Goal: Use online tool/utility: Utilize a website feature to perform a specific function

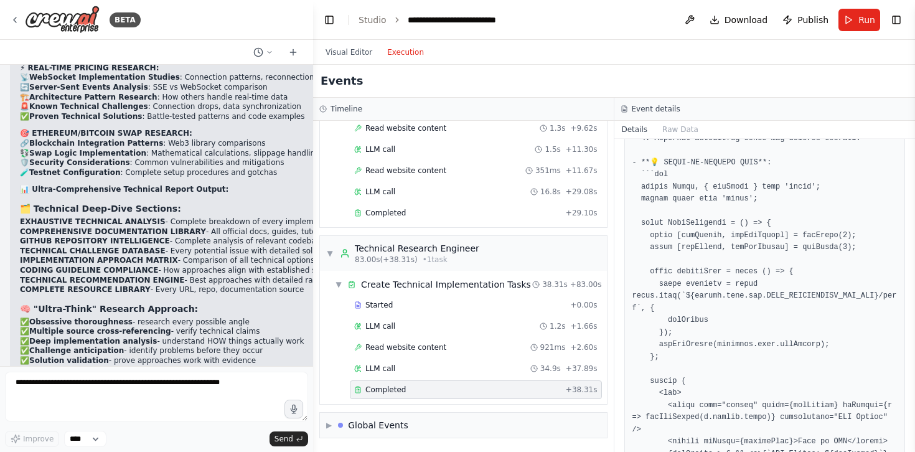
scroll to position [939, 0]
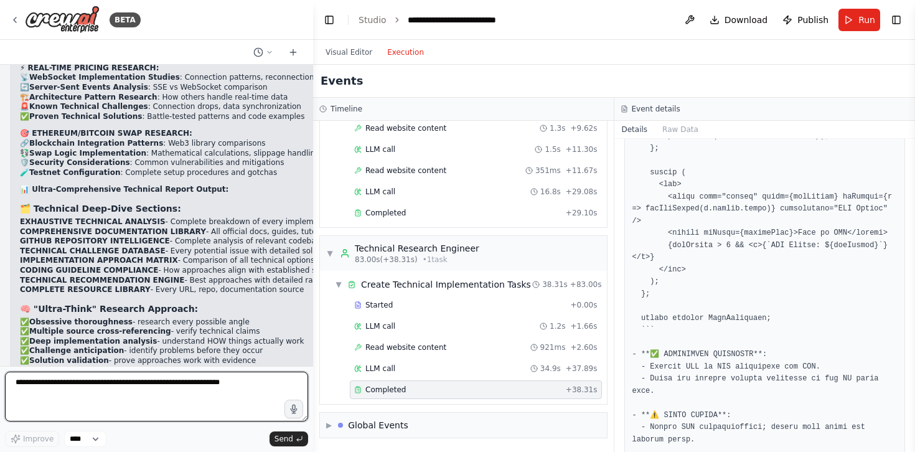
click at [182, 390] on textarea at bounding box center [156, 397] width 303 height 50
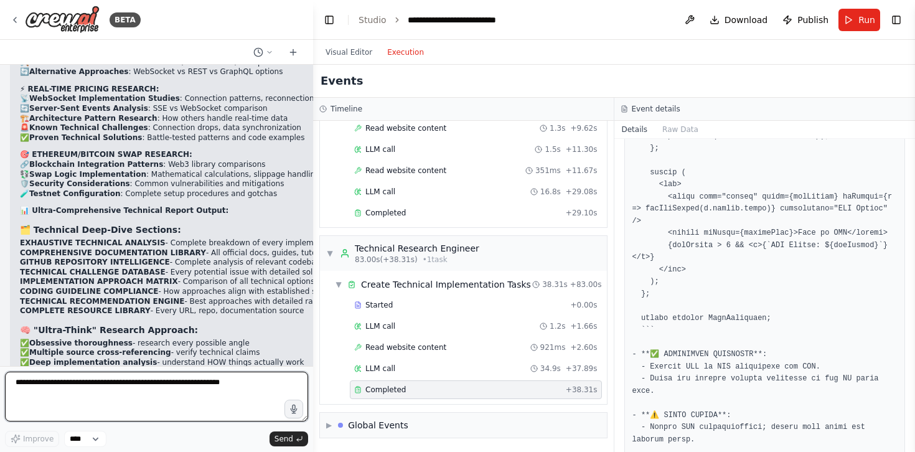
scroll to position [55716, 0]
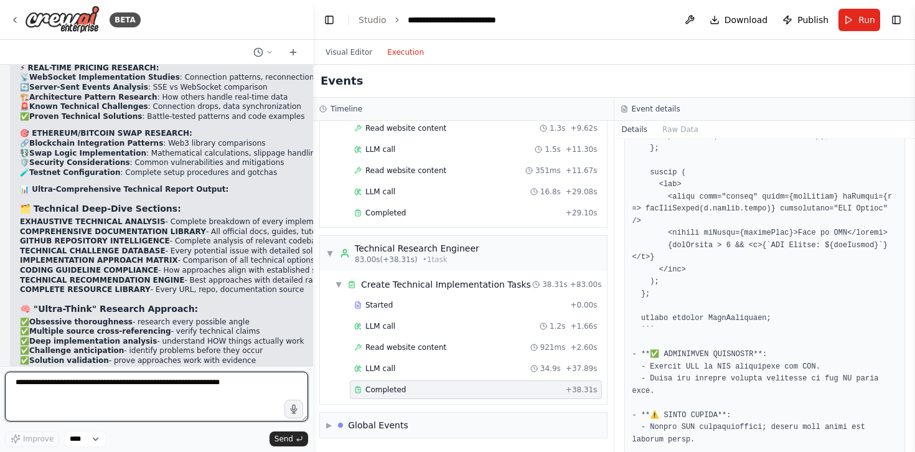
click at [97, 389] on textarea at bounding box center [156, 397] width 303 height 50
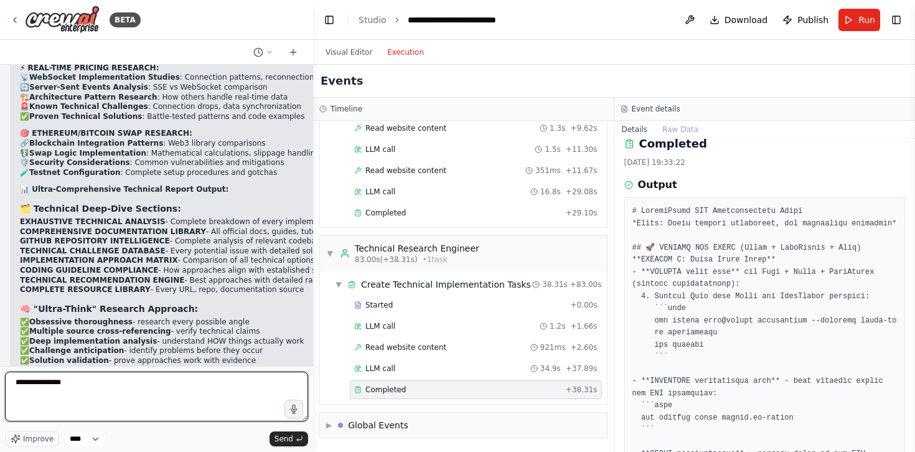
scroll to position [44, 0]
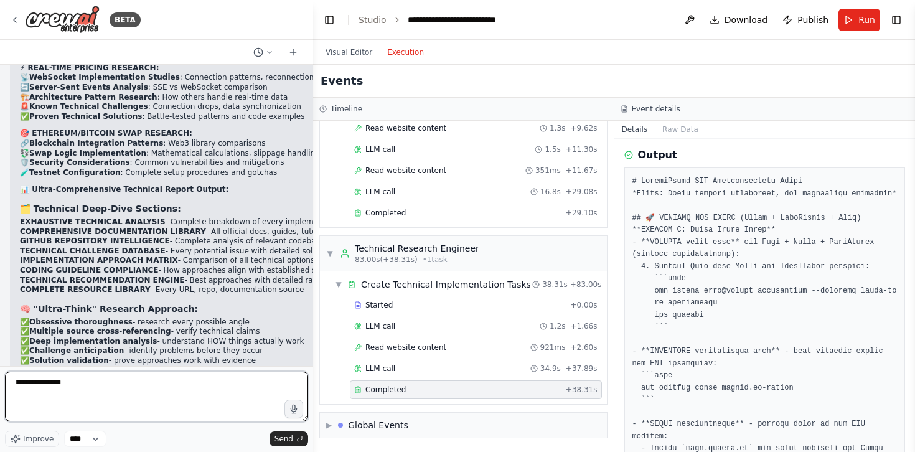
click at [108, 382] on textarea "**********" at bounding box center [156, 397] width 303 height 50
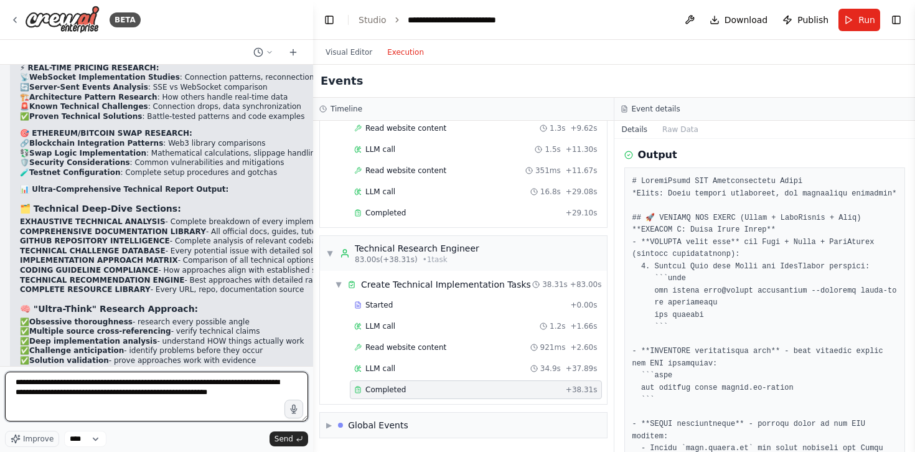
type textarea "**********"
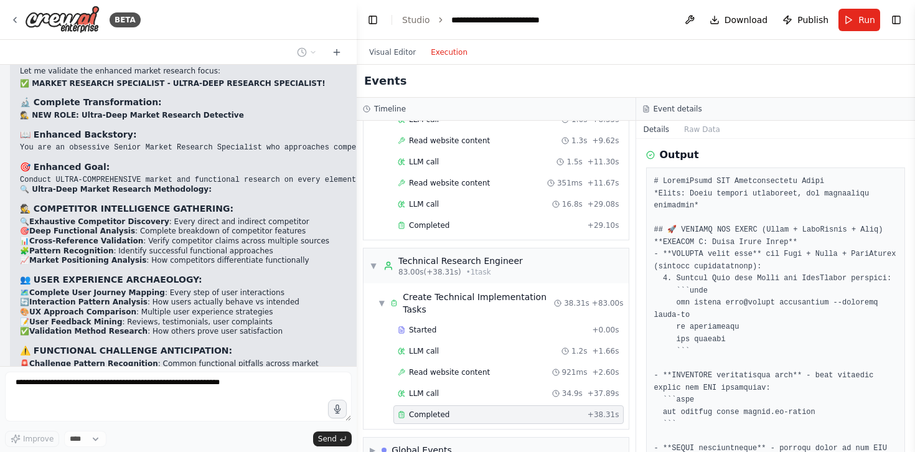
scroll to position [54165, 0]
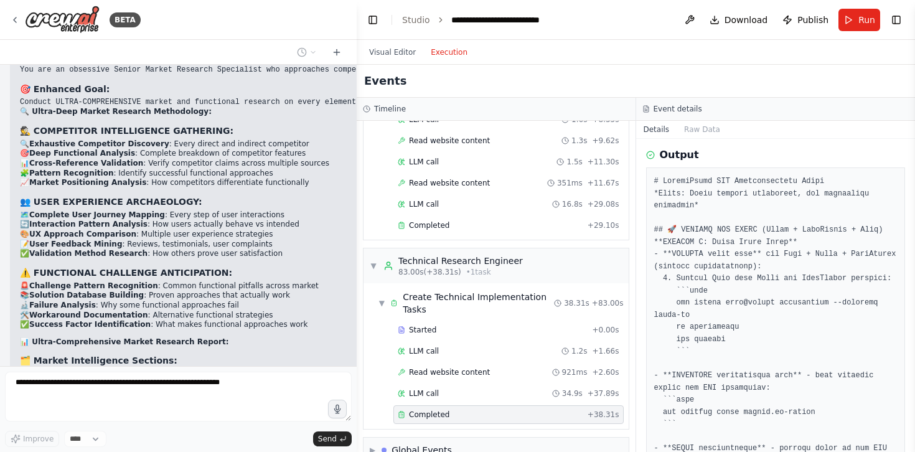
drag, startPoint x: 312, startPoint y: 188, endPoint x: 357, endPoint y: 198, distance: 45.9
click at [357, 198] on div "BETA Hello! I'm the CrewAI assistant. What kind of automation do you want to bu…" at bounding box center [457, 226] width 915 height 452
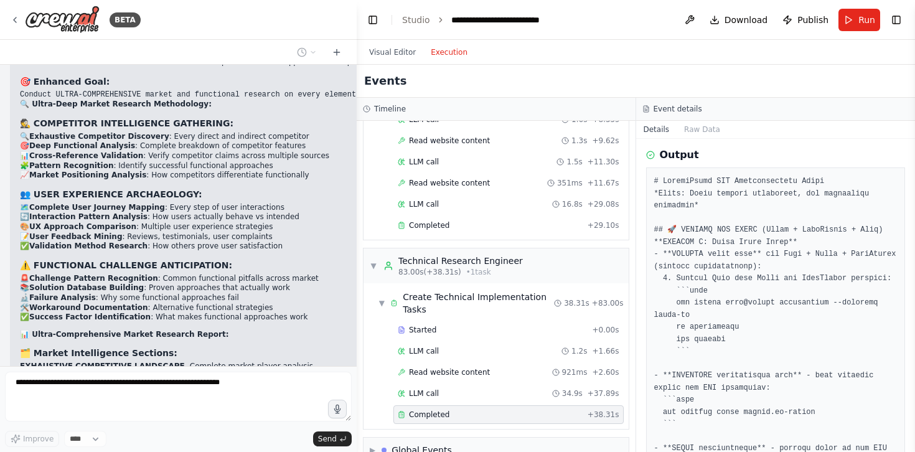
scroll to position [54179, 0]
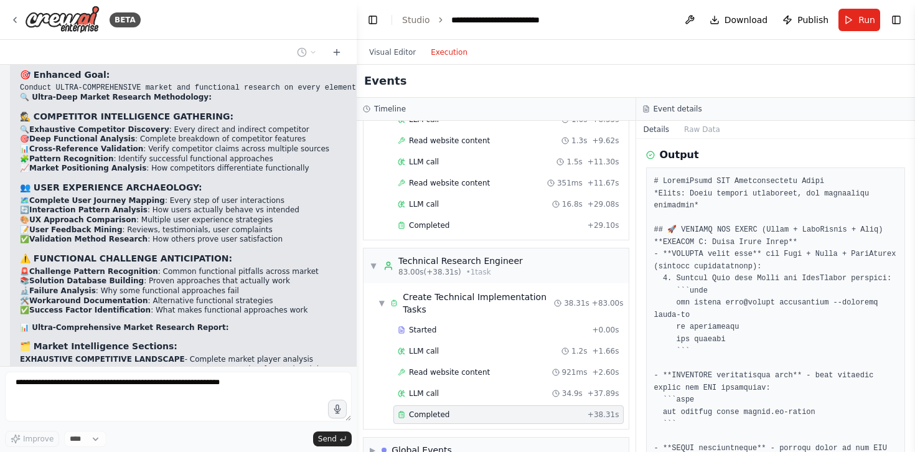
drag, startPoint x: 142, startPoint y: 148, endPoint x: 189, endPoint y: 176, distance: 54.7
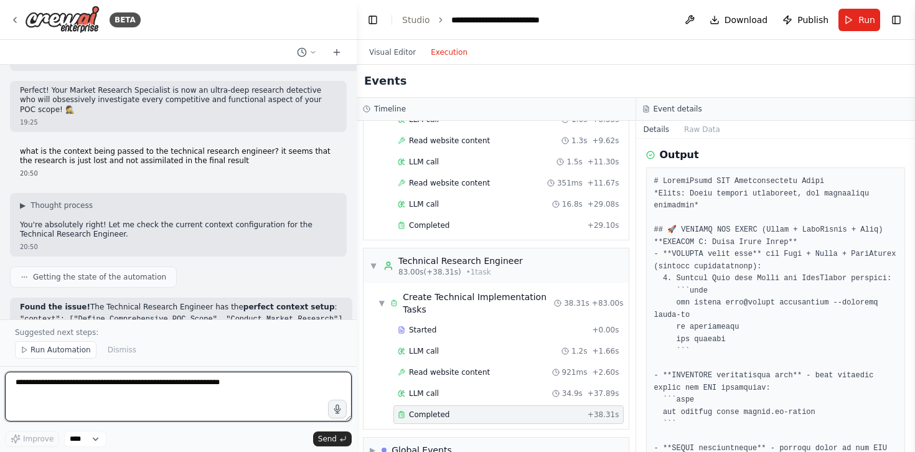
scroll to position [54678, 0]
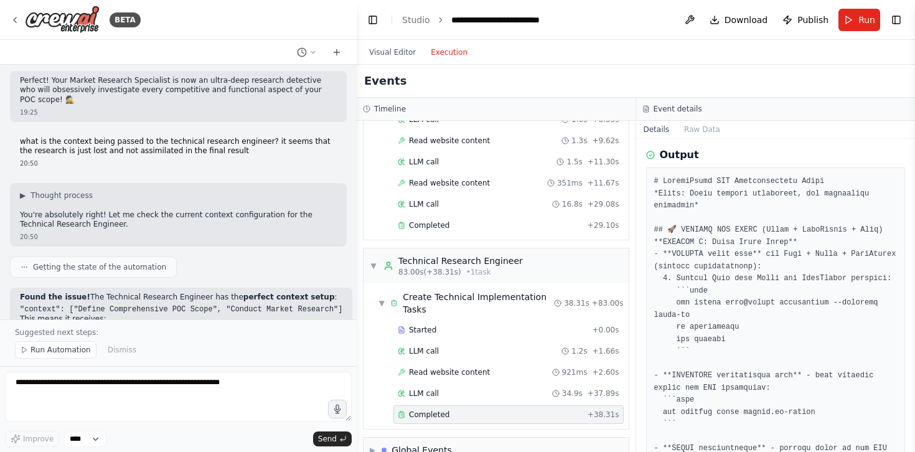
drag, startPoint x: 94, startPoint y: 230, endPoint x: 272, endPoint y: 236, distance: 178.2
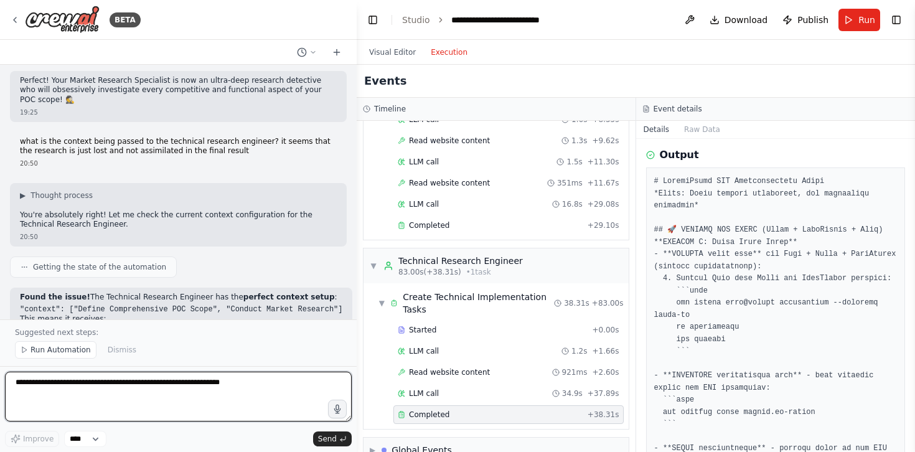
click at [151, 380] on textarea at bounding box center [178, 397] width 347 height 50
type textarea "**********"
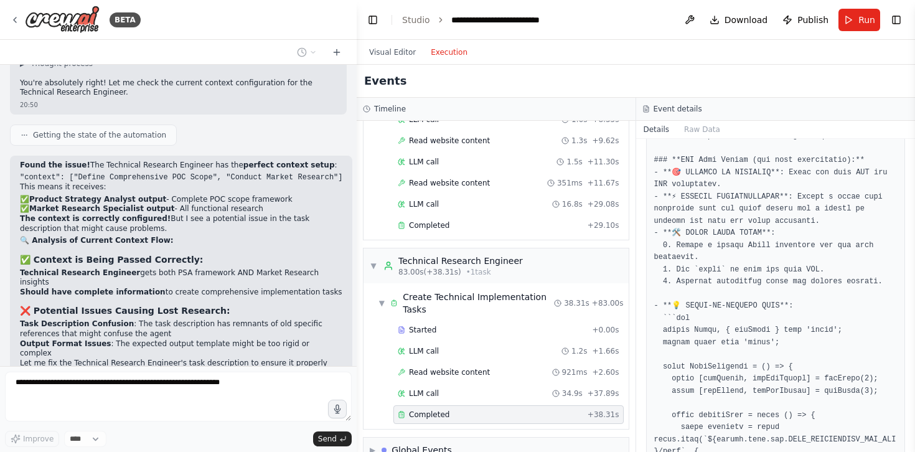
scroll to position [624, 0]
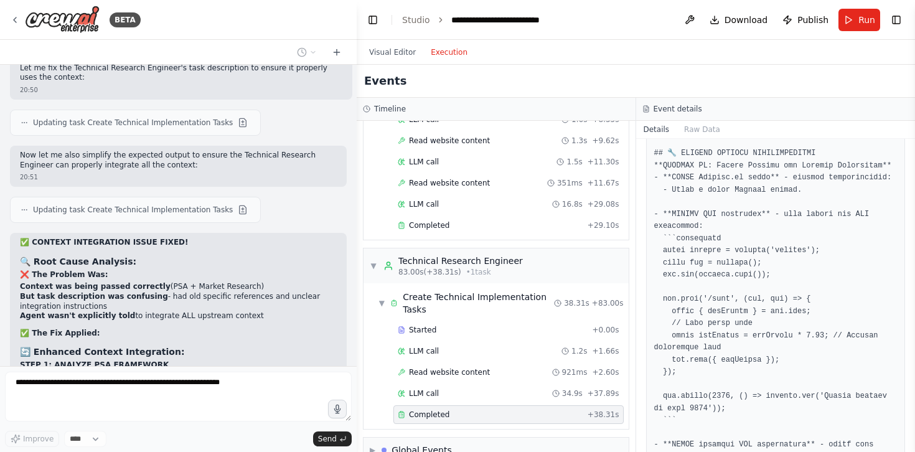
scroll to position [55101, 0]
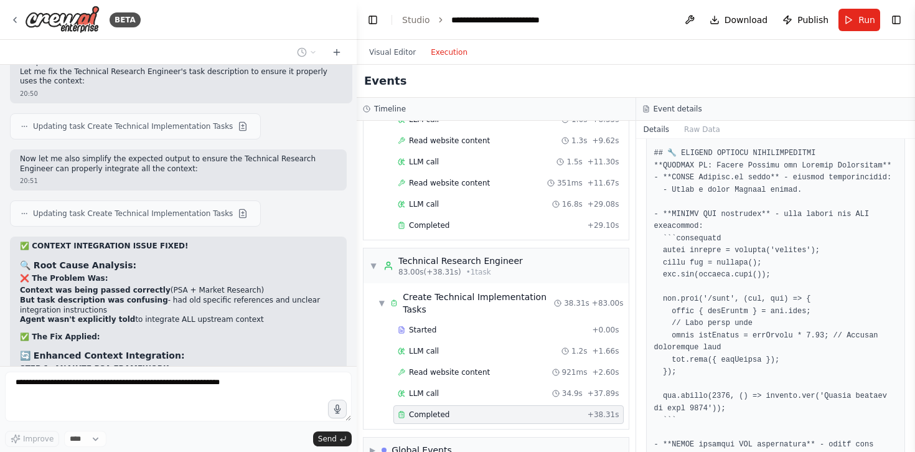
drag, startPoint x: 47, startPoint y: 217, endPoint x: 151, endPoint y: 311, distance: 140.2
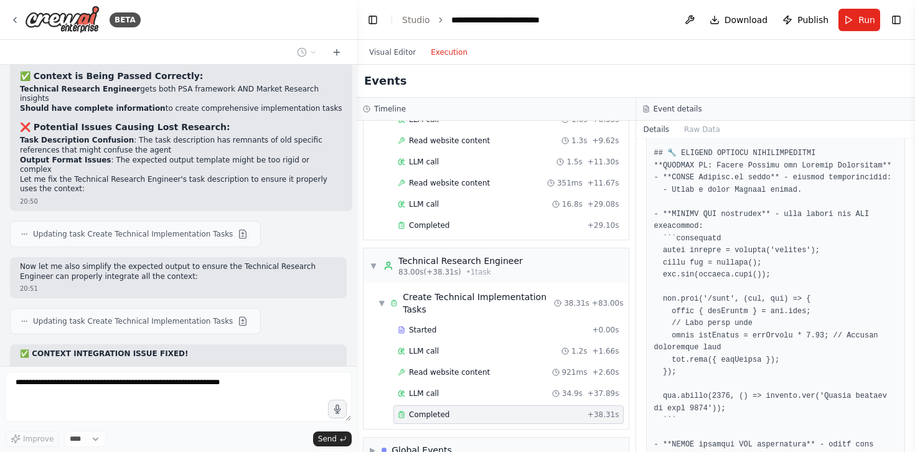
scroll to position [54992, 0]
drag, startPoint x: 78, startPoint y: 229, endPoint x: 182, endPoint y: 250, distance: 106.2
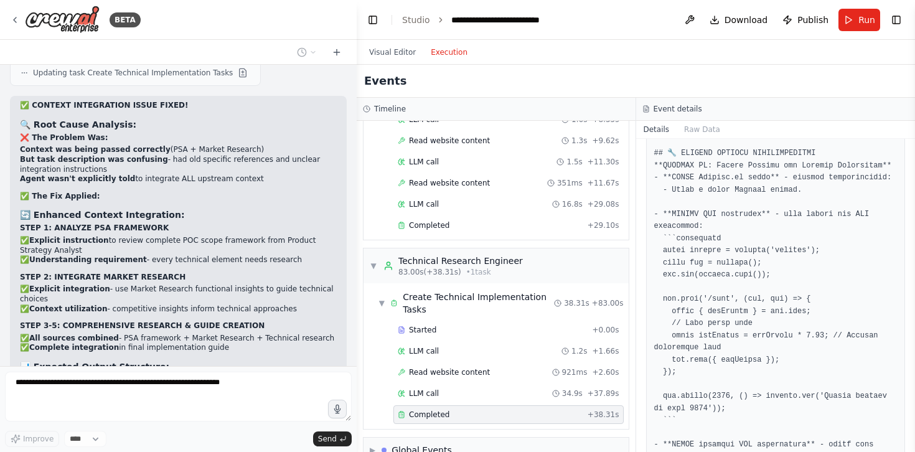
scroll to position [55241, 0]
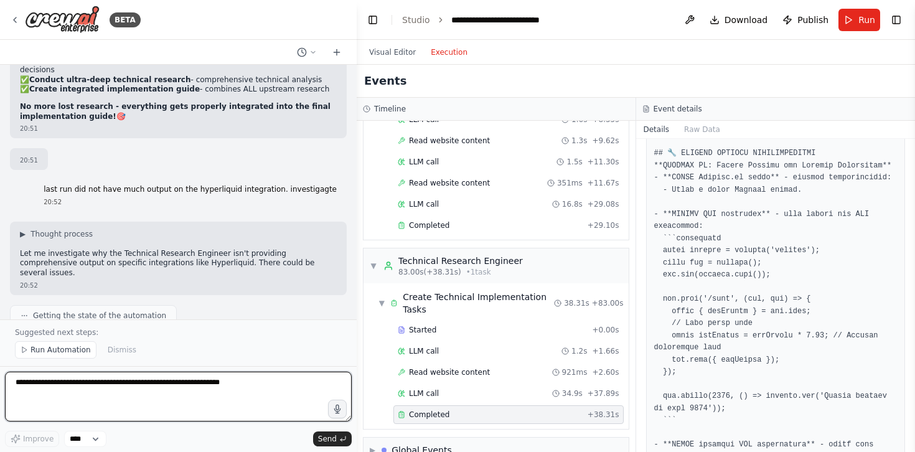
scroll to position [55670, 0]
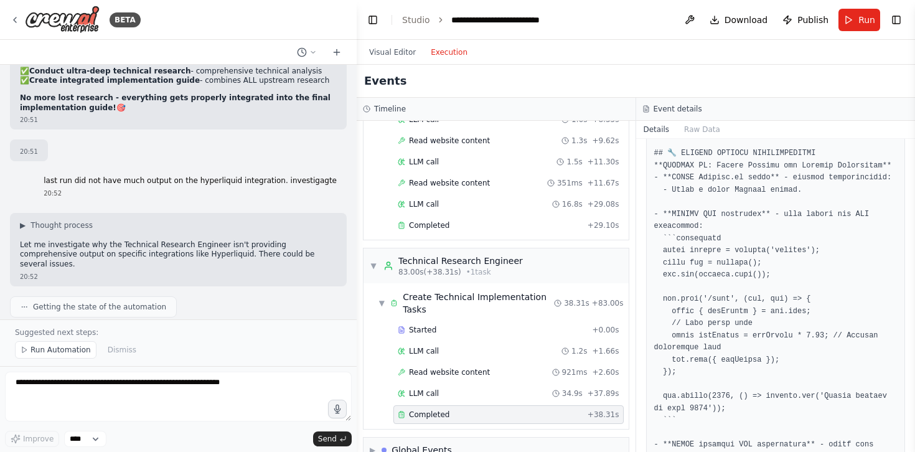
drag, startPoint x: 51, startPoint y: 205, endPoint x: 204, endPoint y: 273, distance: 167.8
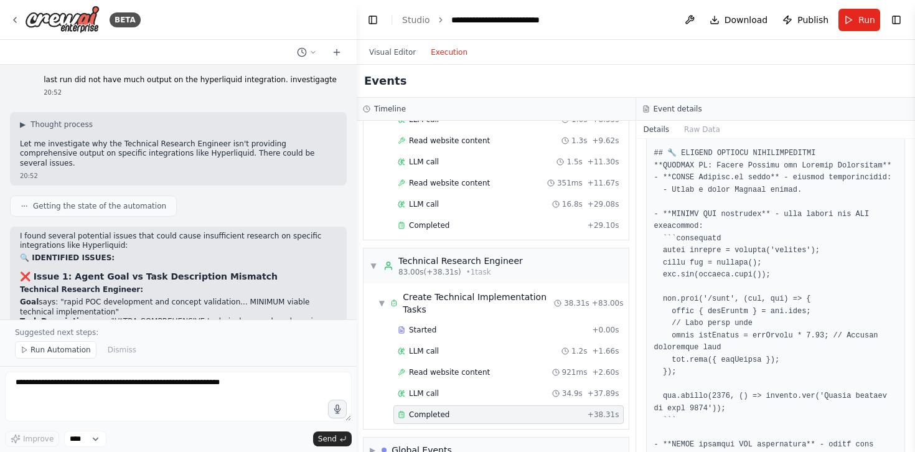
scroll to position [55778, 0]
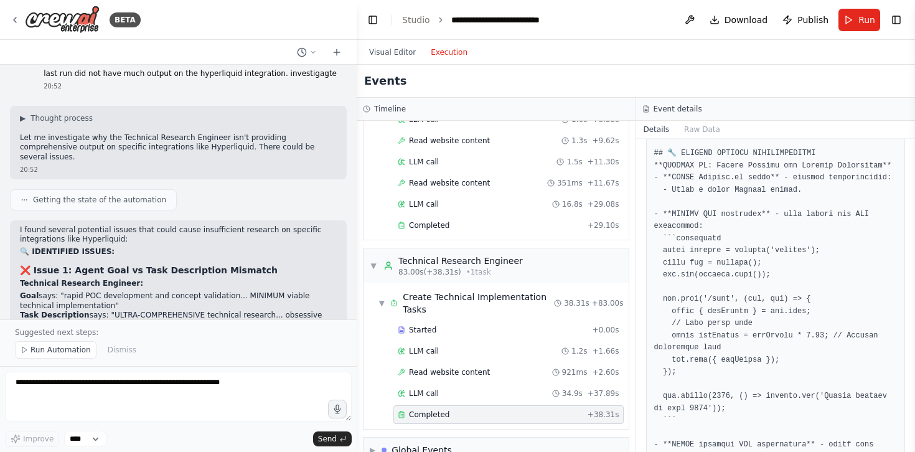
drag, startPoint x: 136, startPoint y: 193, endPoint x: 210, endPoint y: 258, distance: 98.4
drag, startPoint x: 68, startPoint y: 206, endPoint x: 180, endPoint y: 274, distance: 131.0
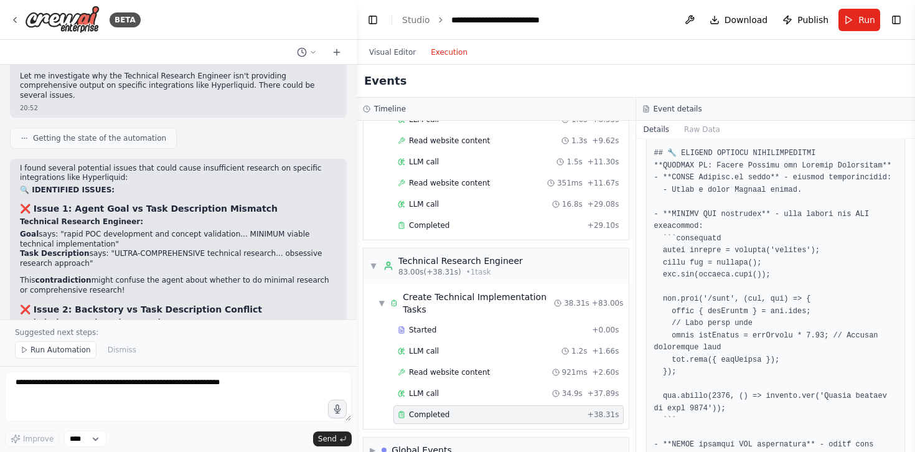
scroll to position [55845, 0]
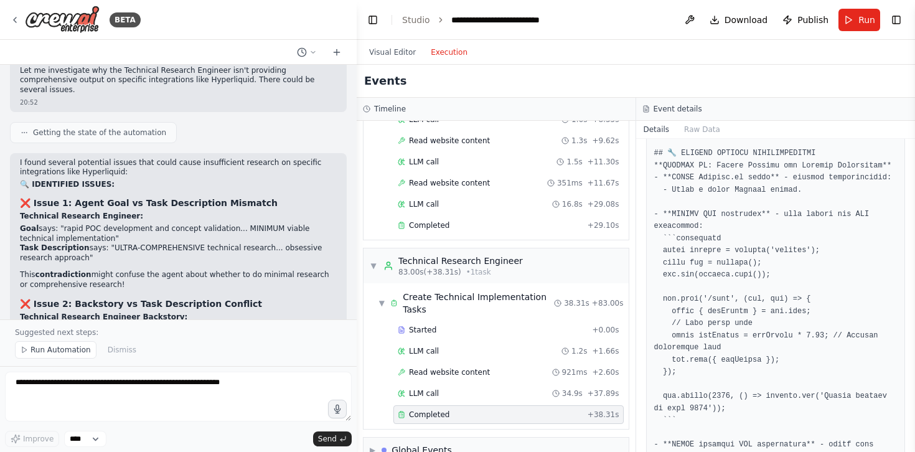
drag, startPoint x: 38, startPoint y: 235, endPoint x: 212, endPoint y: 291, distance: 182.3
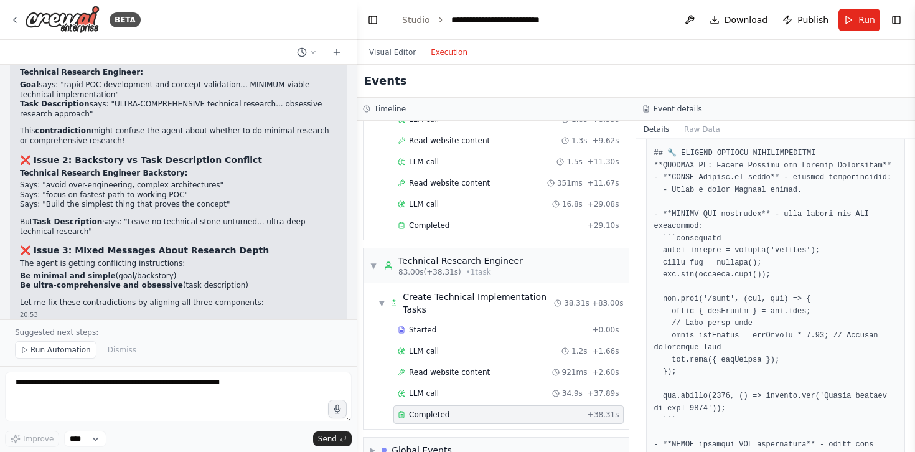
scroll to position [56001, 0]
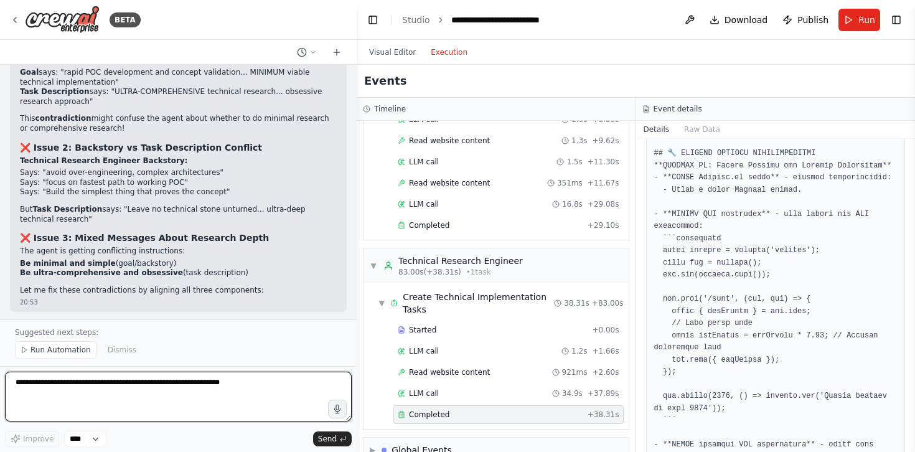
click at [159, 387] on textarea at bounding box center [178, 397] width 347 height 50
type textarea "**********"
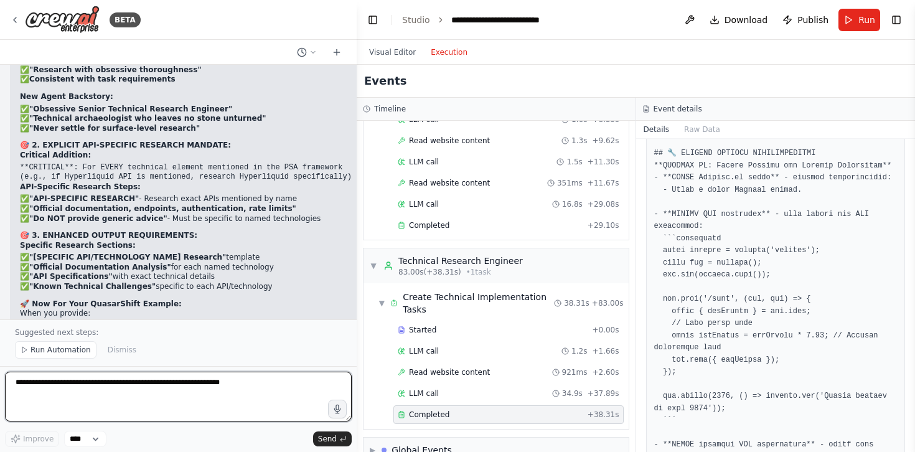
scroll to position [56718, 0]
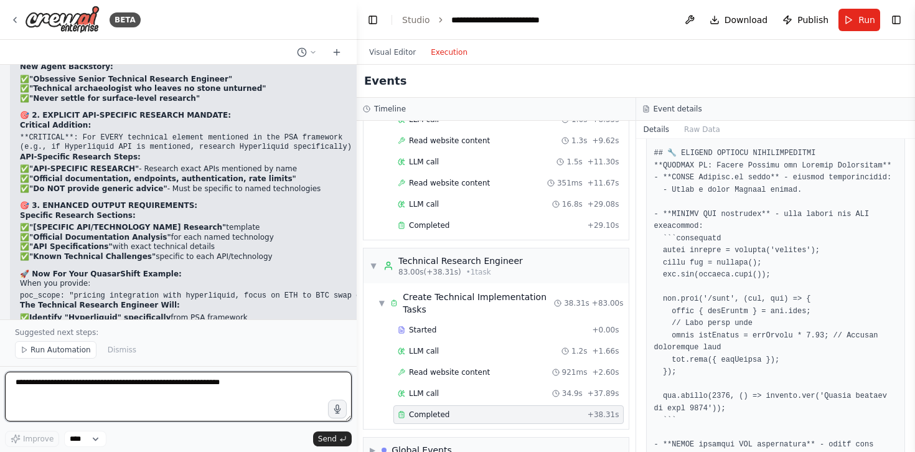
click at [98, 384] on textarea at bounding box center [178, 397] width 347 height 50
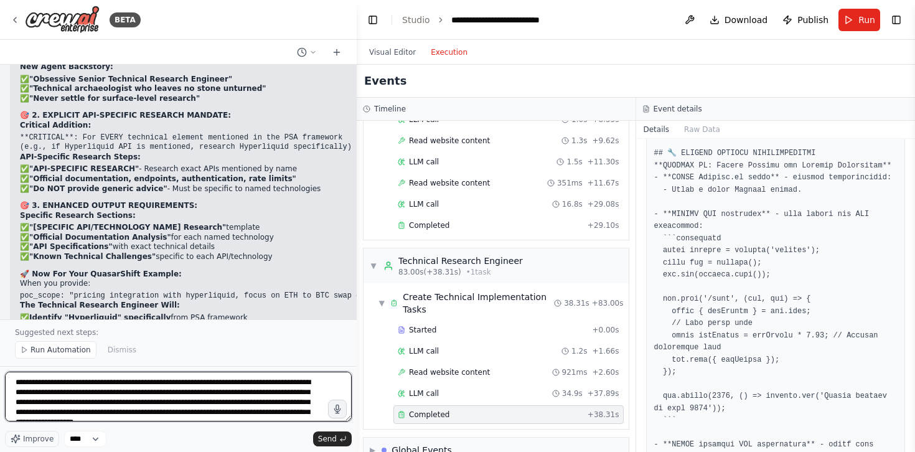
type textarea "**********"
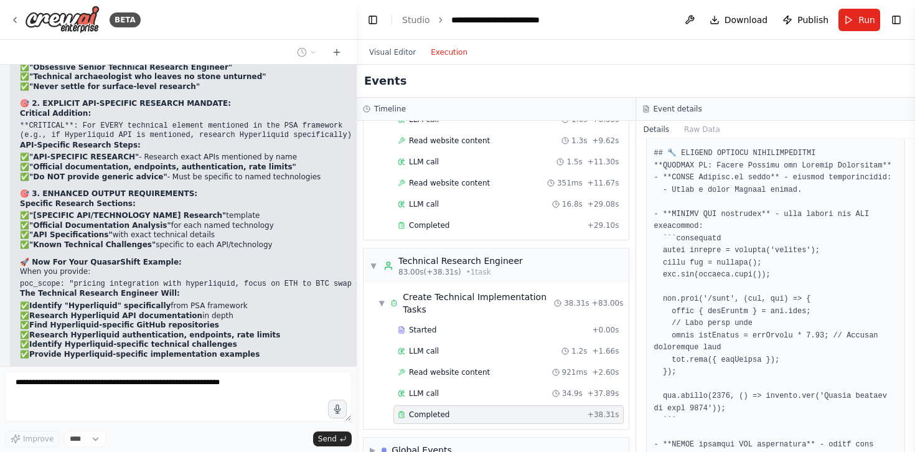
scroll to position [56784, 0]
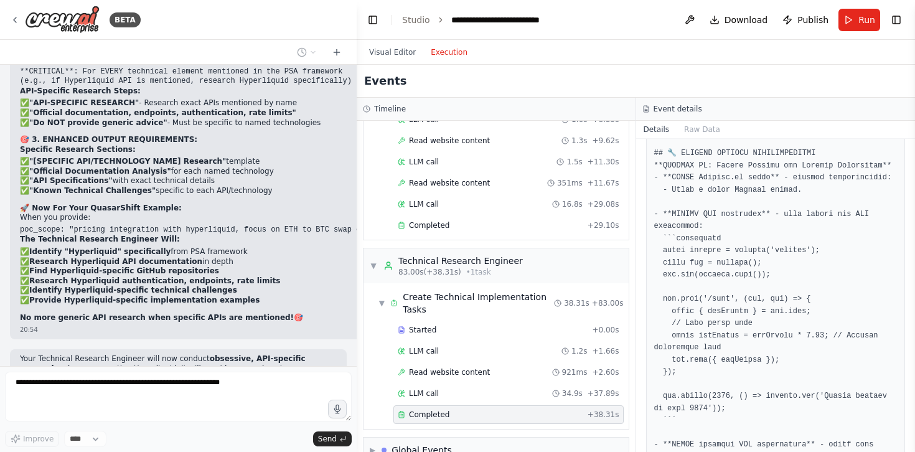
drag, startPoint x: 96, startPoint y: 248, endPoint x: 222, endPoint y: 302, distance: 137.3
click at [222, 302] on div "Hello! I'm the CrewAI assistant. What kind of automation do you want to build? …" at bounding box center [178, 215] width 357 height 301
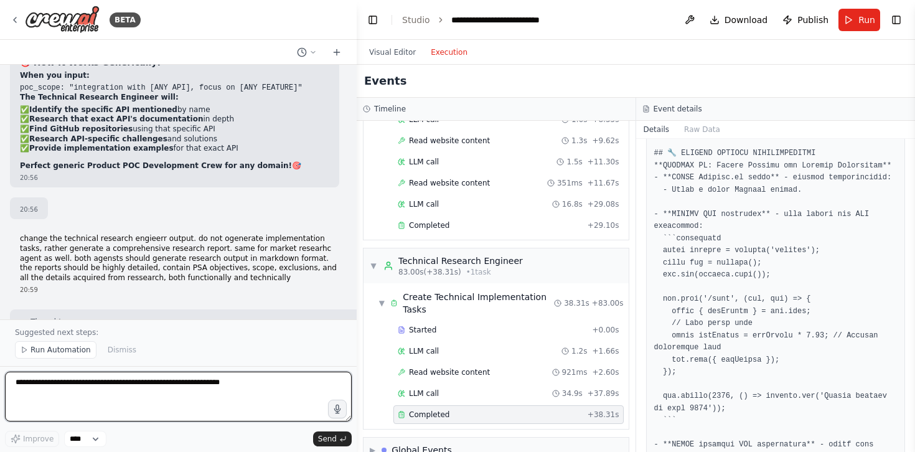
scroll to position [57699, 0]
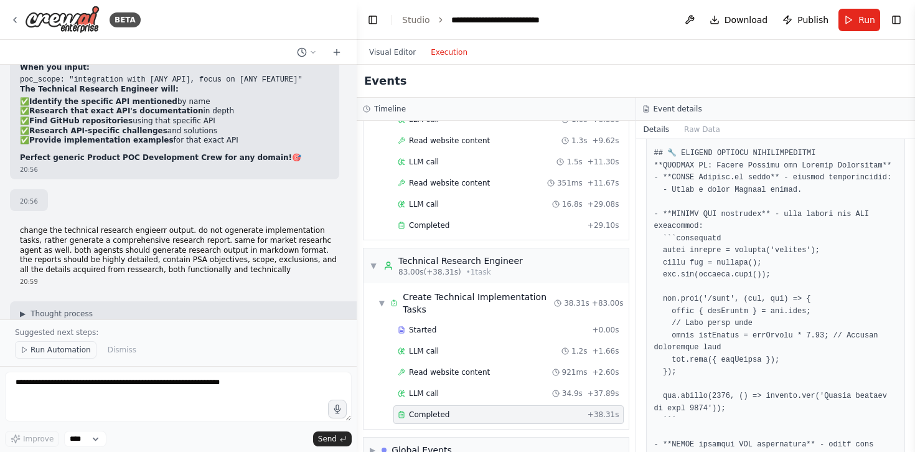
click at [57, 351] on span "Run Automation" at bounding box center [61, 350] width 60 height 10
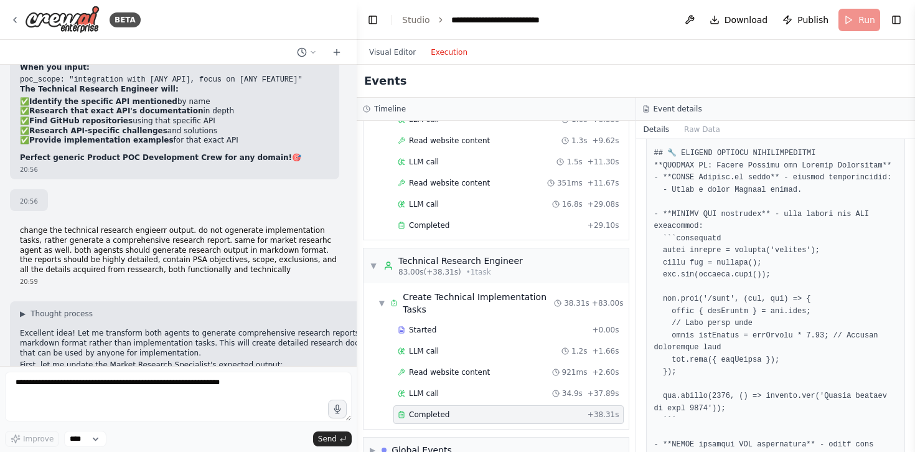
scroll to position [57652, 0]
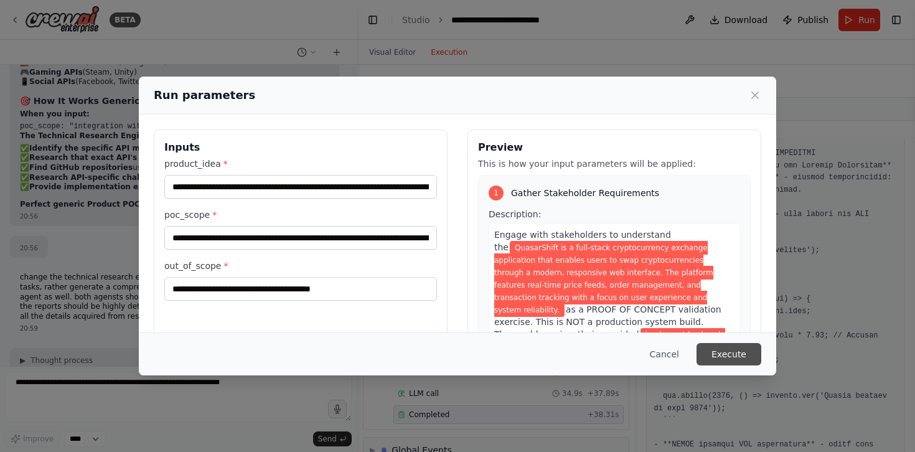
click at [737, 348] on button "Execute" at bounding box center [729, 354] width 65 height 22
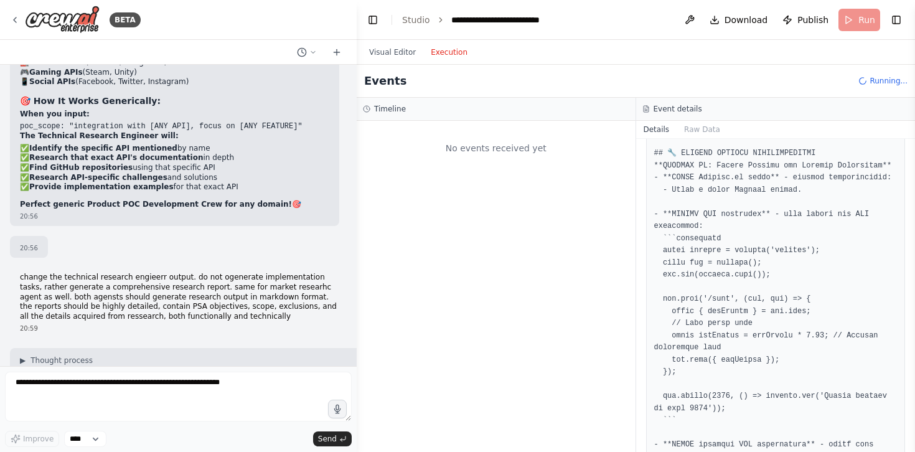
scroll to position [0, 0]
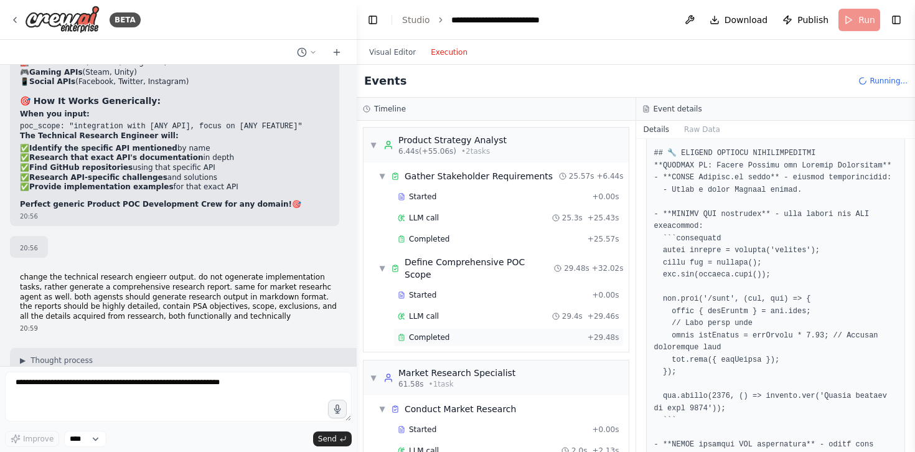
click at [473, 332] on div "Completed" at bounding box center [490, 337] width 185 height 10
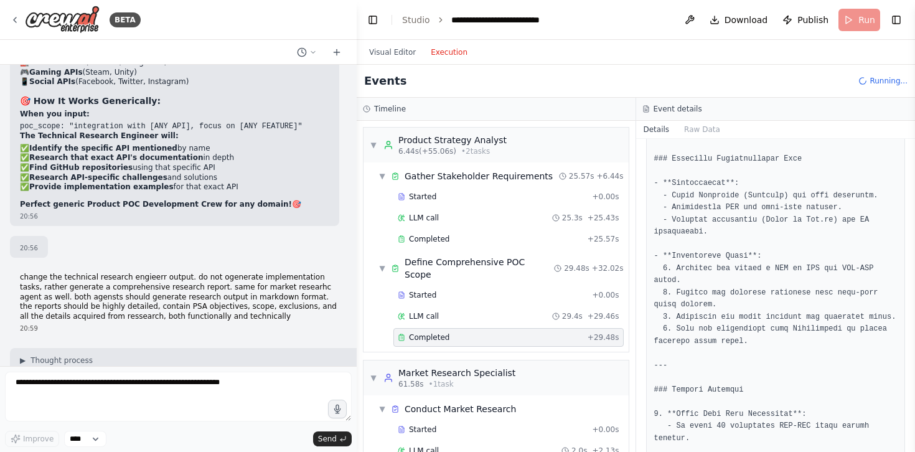
scroll to position [1694, 0]
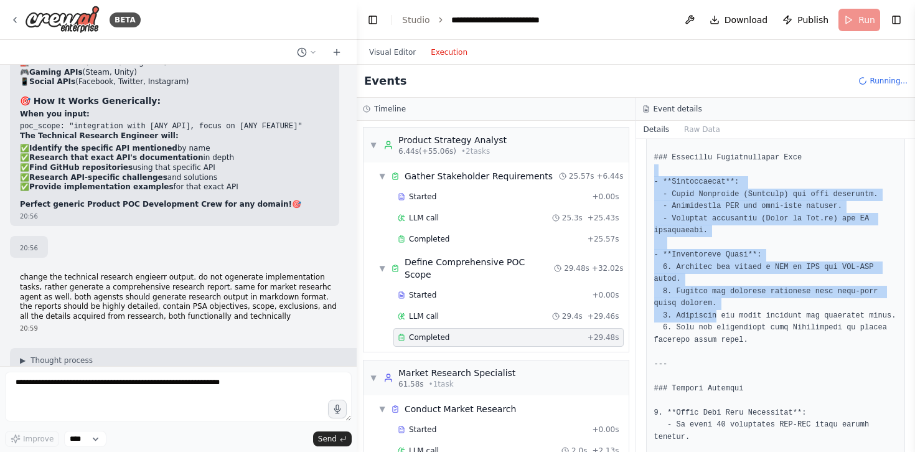
drag, startPoint x: 682, startPoint y: 167, endPoint x: 719, endPoint y: 320, distance: 157.4
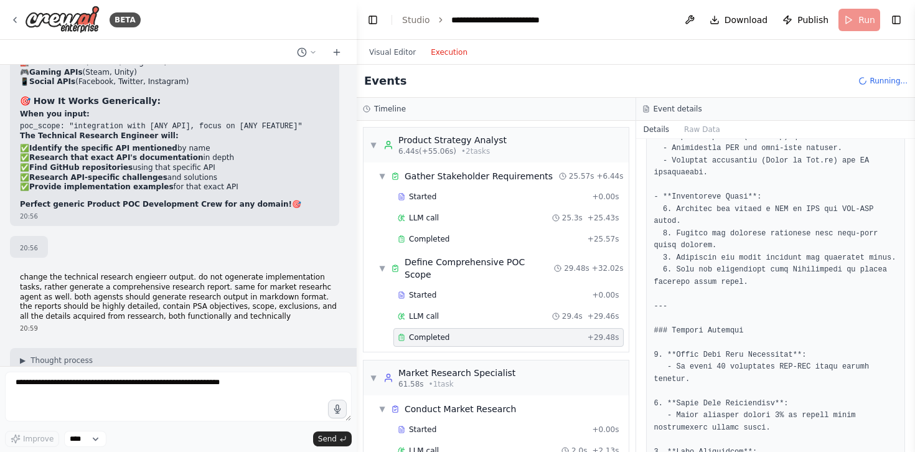
scroll to position [1760, 0]
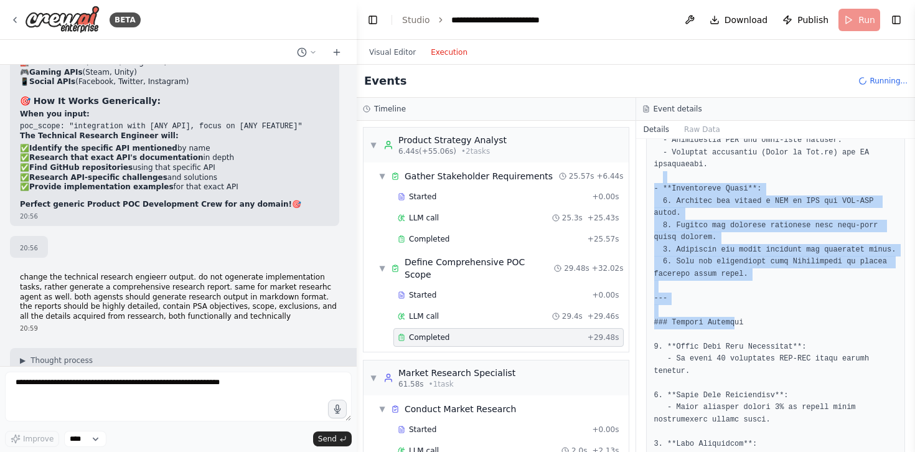
drag, startPoint x: 687, startPoint y: 174, endPoint x: 733, endPoint y: 321, distance: 154.2
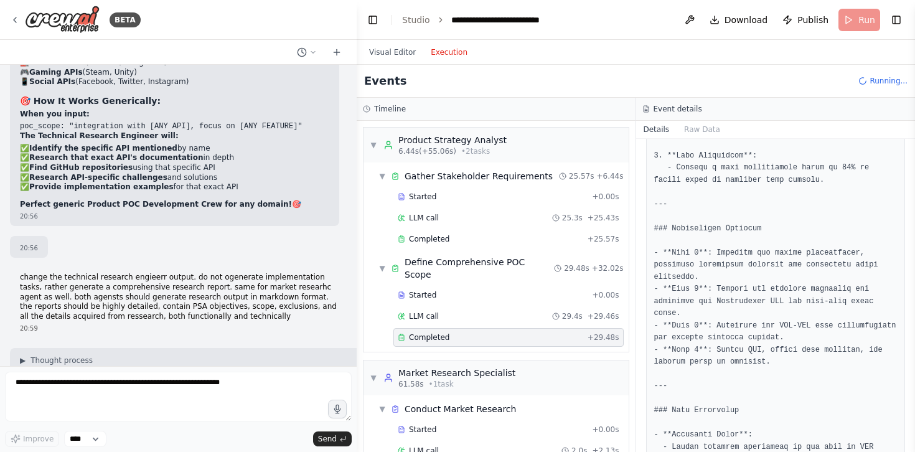
scroll to position [2024, 0]
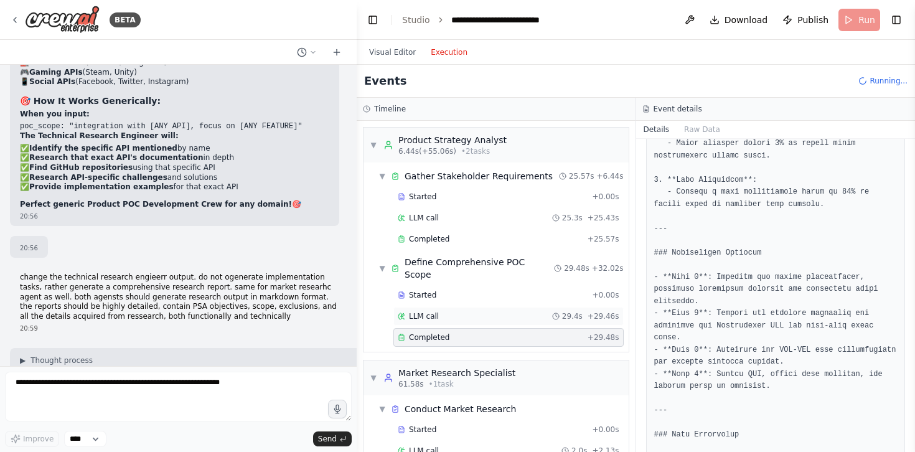
click at [428, 311] on span "LLM call" at bounding box center [424, 316] width 30 height 10
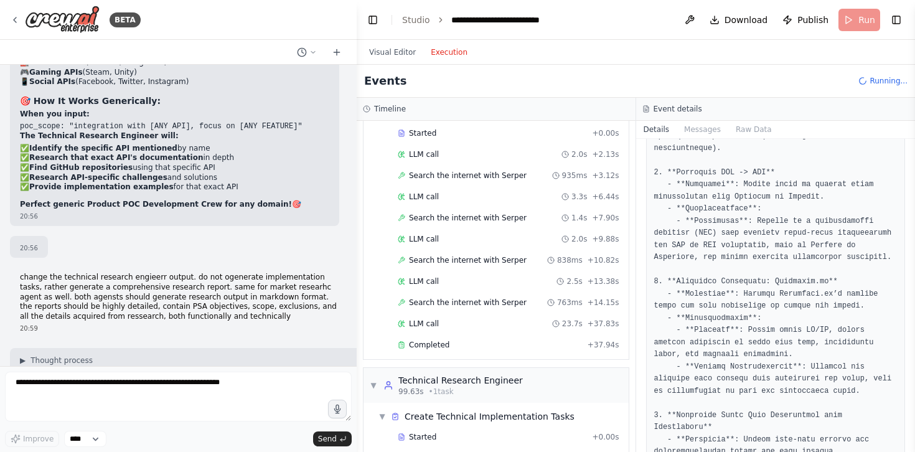
scroll to position [313, 0]
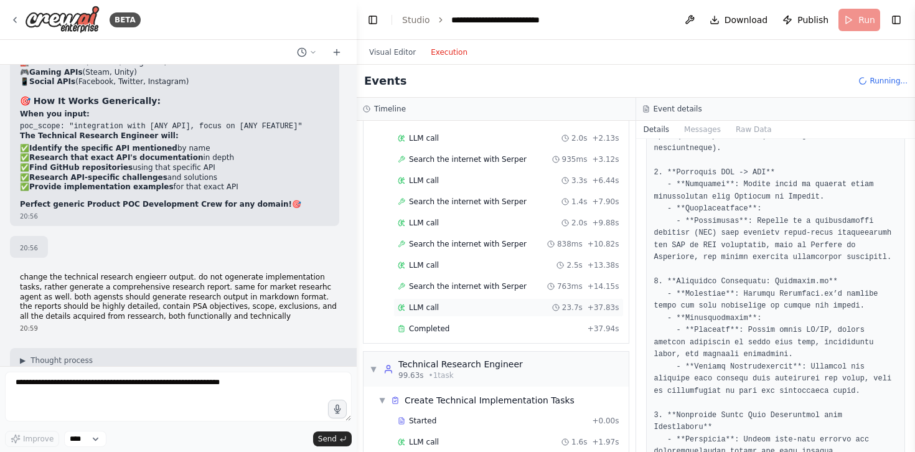
click at [462, 303] on div "LLM call 23.7s + 37.83s" at bounding box center [509, 308] width 222 height 10
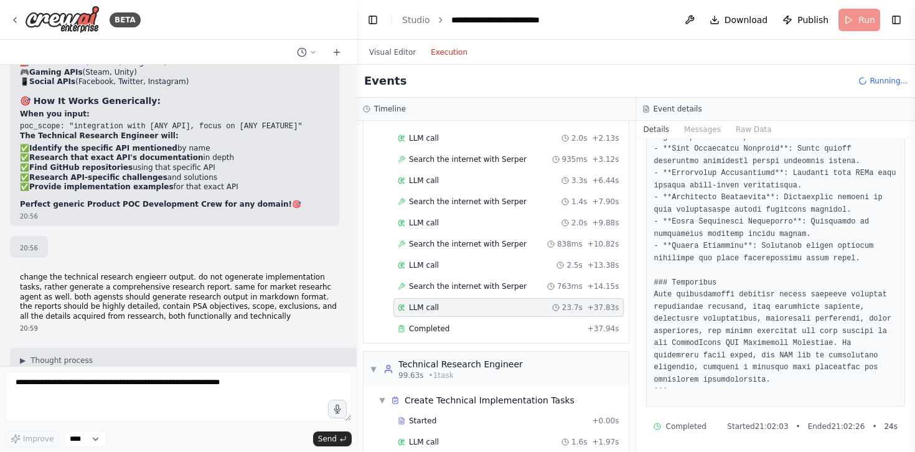
scroll to position [1388, 0]
click at [425, 324] on span "Completed" at bounding box center [429, 329] width 40 height 10
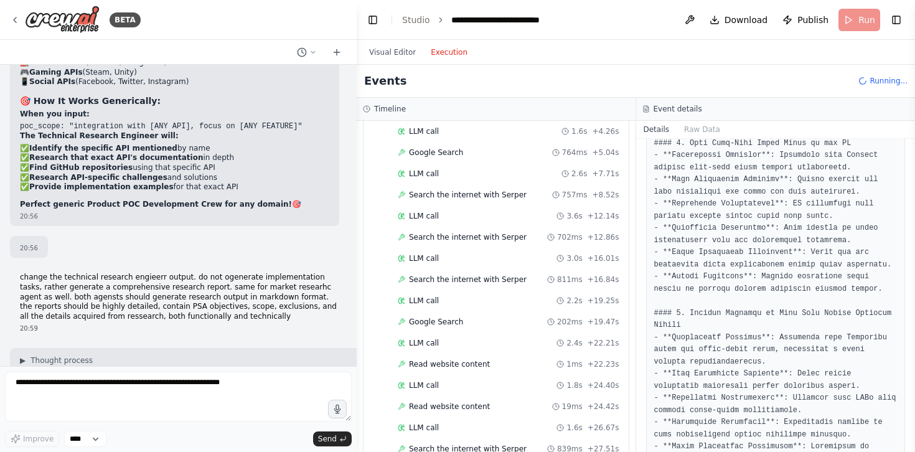
scroll to position [776, 0]
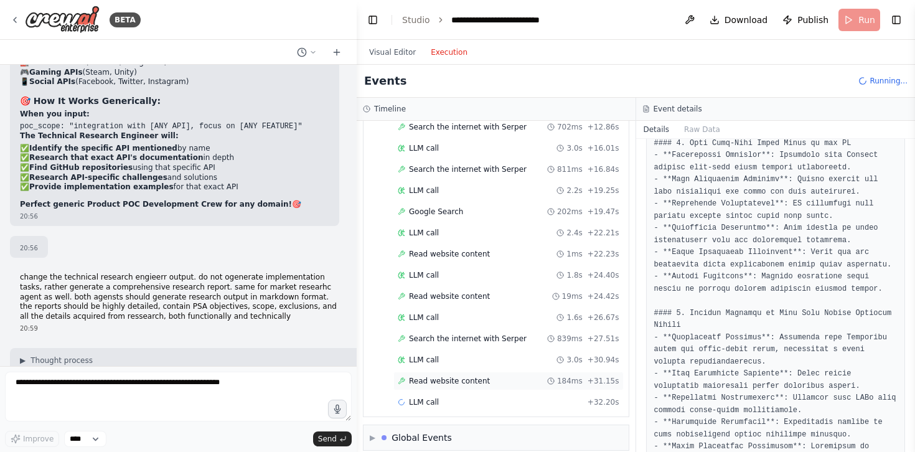
click at [453, 376] on span "Read website content" at bounding box center [449, 381] width 81 height 10
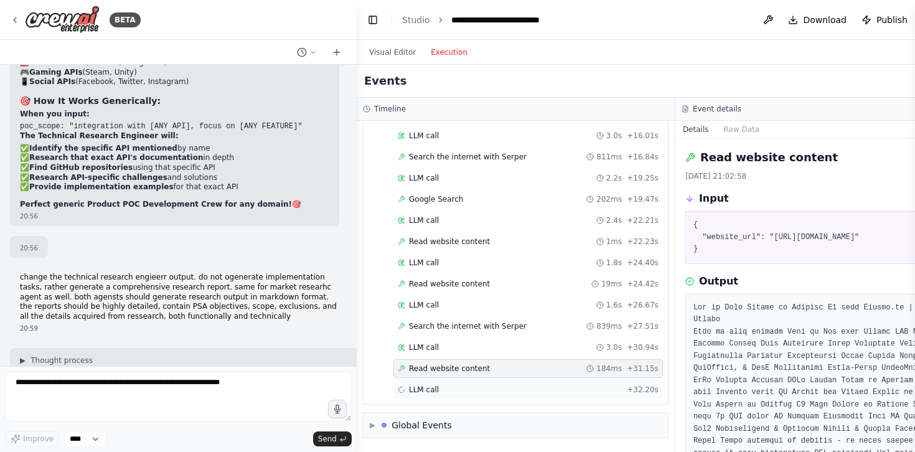
click at [457, 388] on div "LLM call + 32.20s" at bounding box center [528, 390] width 261 height 10
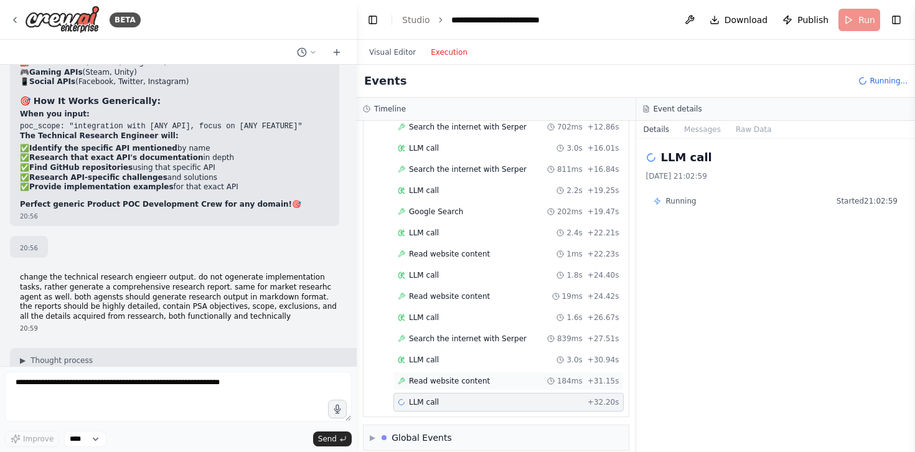
click at [464, 377] on div "Read website content 184ms + 31.15s" at bounding box center [508, 381] width 230 height 19
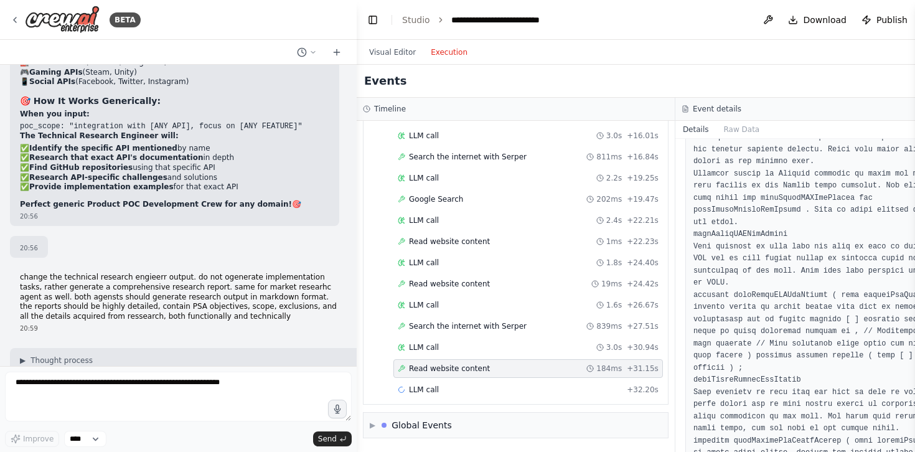
scroll to position [1355, 0]
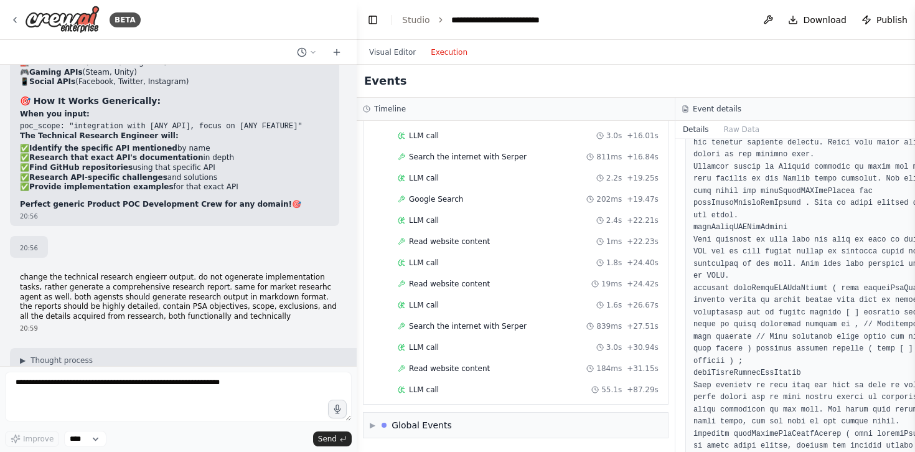
click at [416, 394] on span "LLM call" at bounding box center [424, 390] width 30 height 10
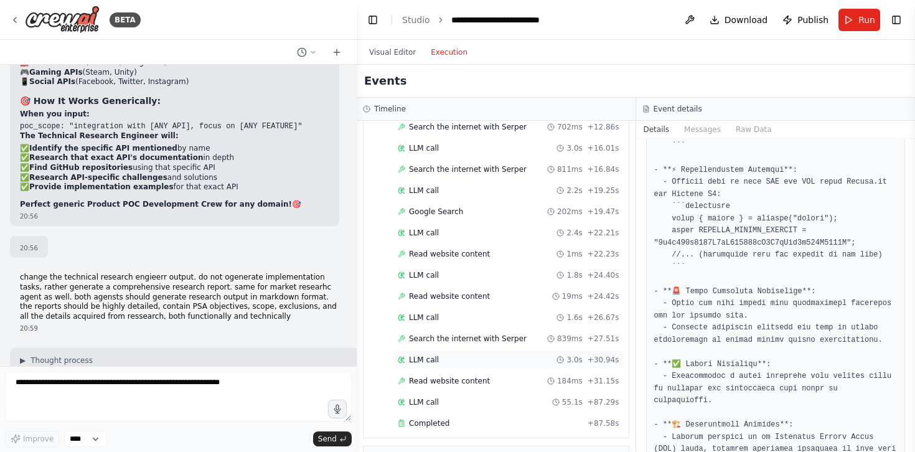
scroll to position [809, 0]
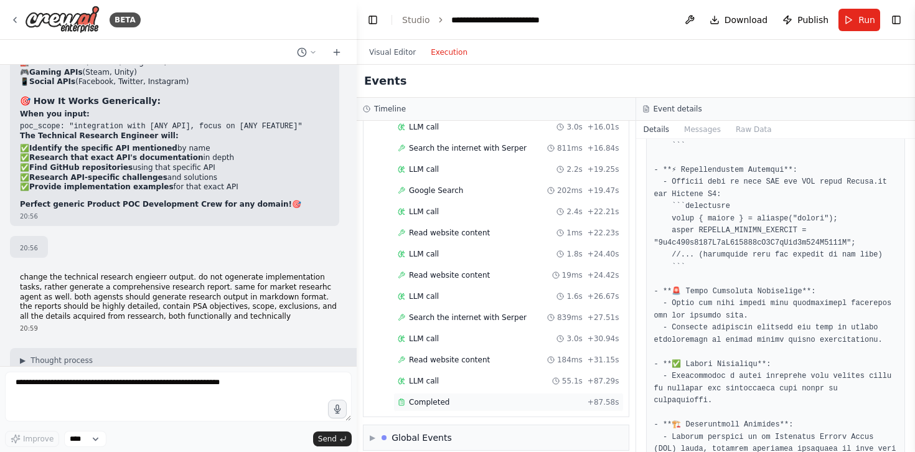
click at [471, 397] on div "Completed" at bounding box center [490, 402] width 185 height 10
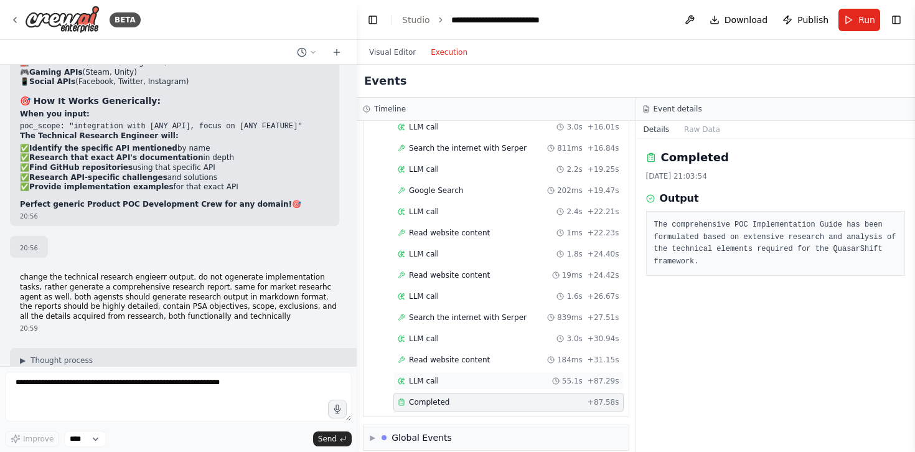
click at [436, 376] on span "LLM call" at bounding box center [424, 381] width 30 height 10
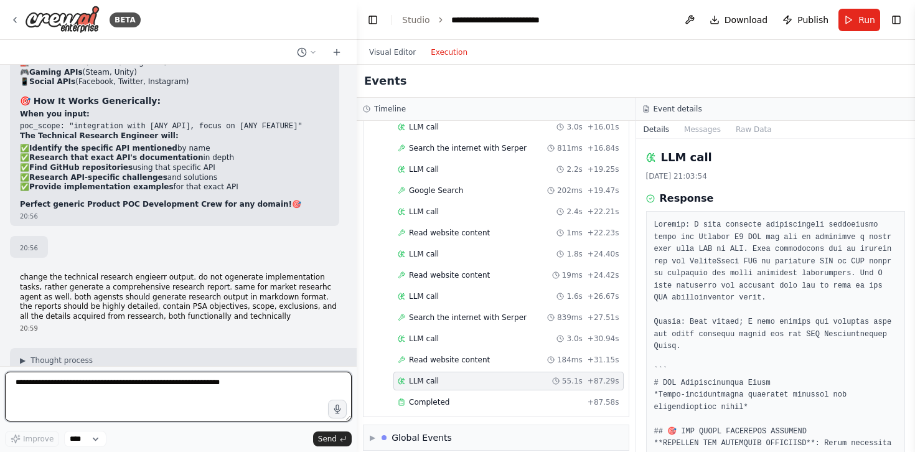
click at [163, 402] on textarea at bounding box center [178, 397] width 347 height 50
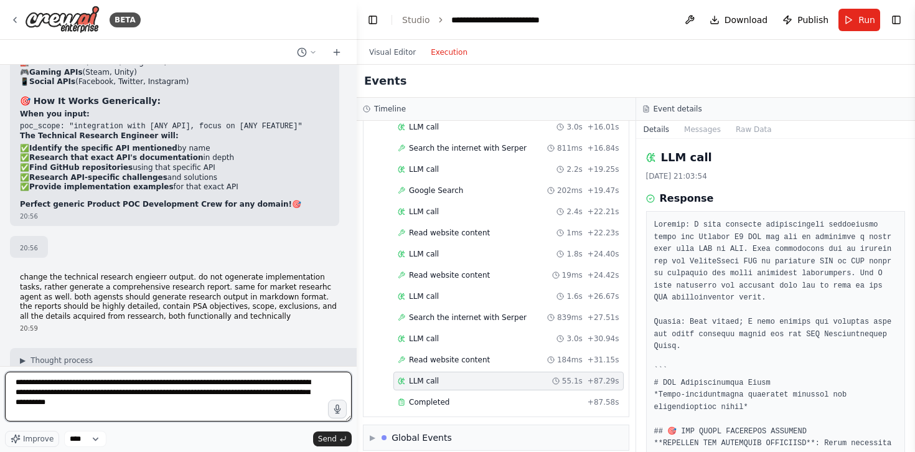
type textarea "**********"
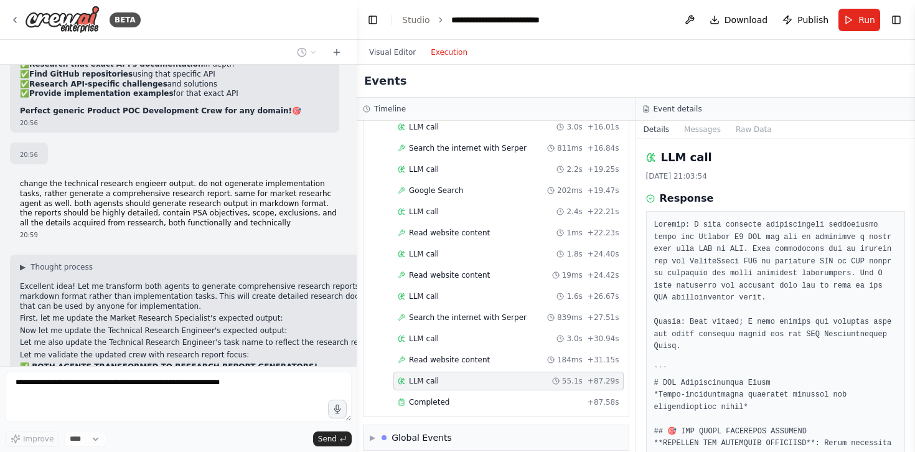
scroll to position [57746, 0]
click at [426, 397] on span "Completed" at bounding box center [429, 402] width 40 height 10
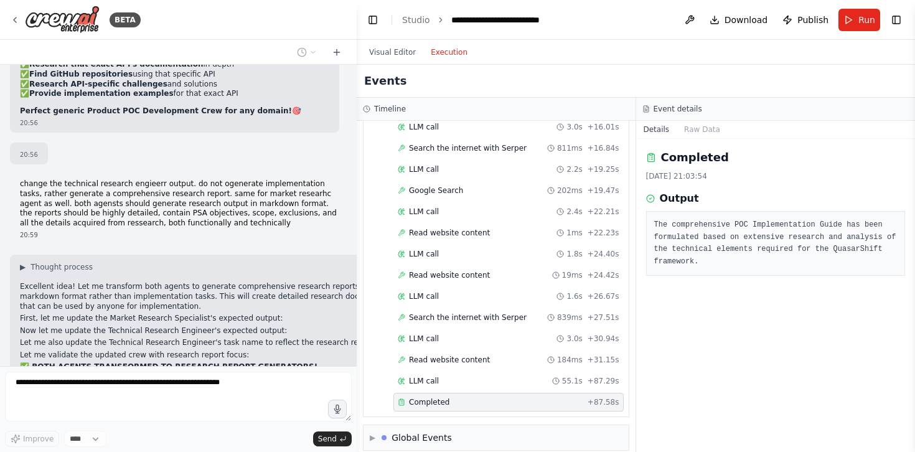
click at [671, 250] on pre "The comprehensive POC Implementation Guide has been formulated based on extensi…" at bounding box center [775, 243] width 243 height 49
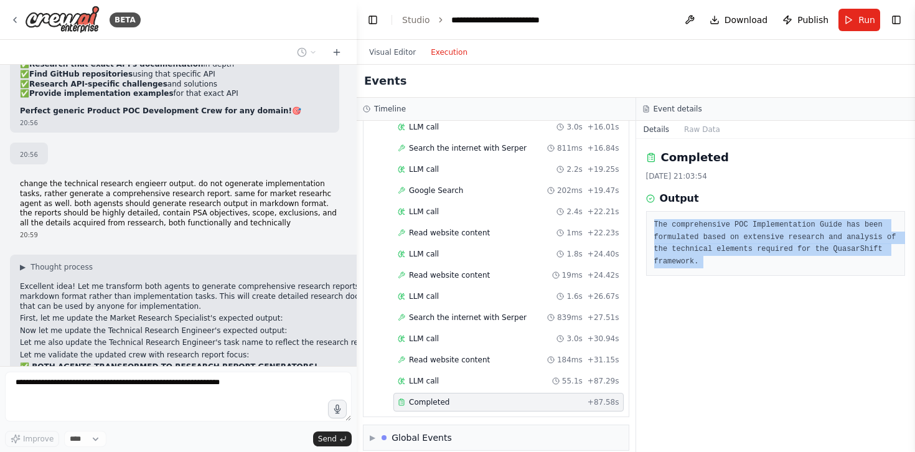
click at [671, 250] on pre "The comprehensive POC Implementation Guide has been formulated based on extensi…" at bounding box center [775, 243] width 243 height 49
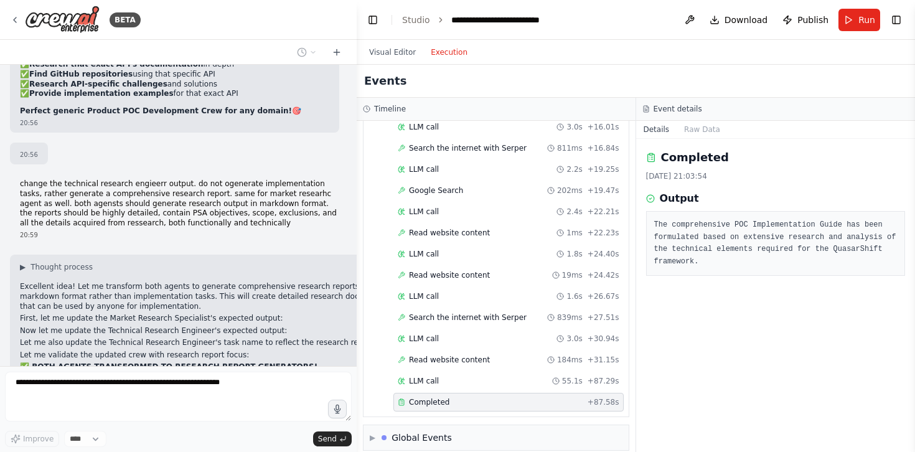
click at [671, 250] on pre "The comprehensive POC Implementation Guide has been formulated based on extensi…" at bounding box center [775, 243] width 243 height 49
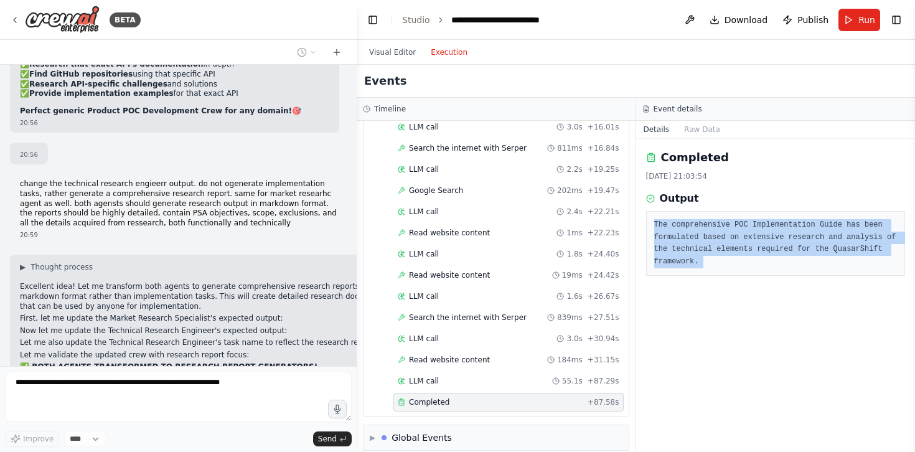
click at [671, 250] on pre "The comprehensive POC Implementation Guide has been formulated based on extensi…" at bounding box center [775, 243] width 243 height 49
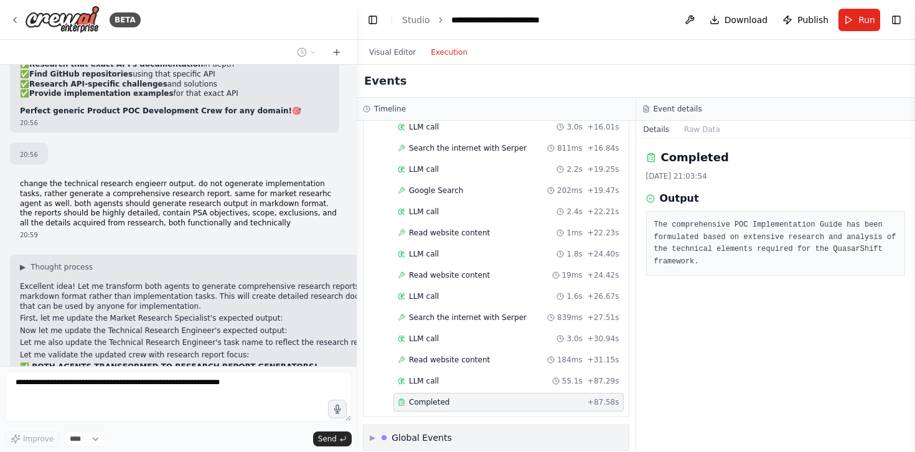
click at [372, 433] on span "▶" at bounding box center [373, 438] width 6 height 10
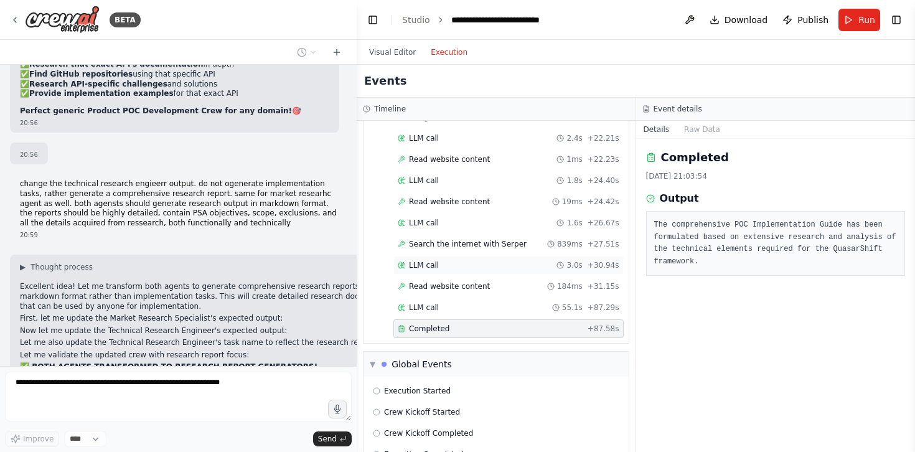
scroll to position [902, 0]
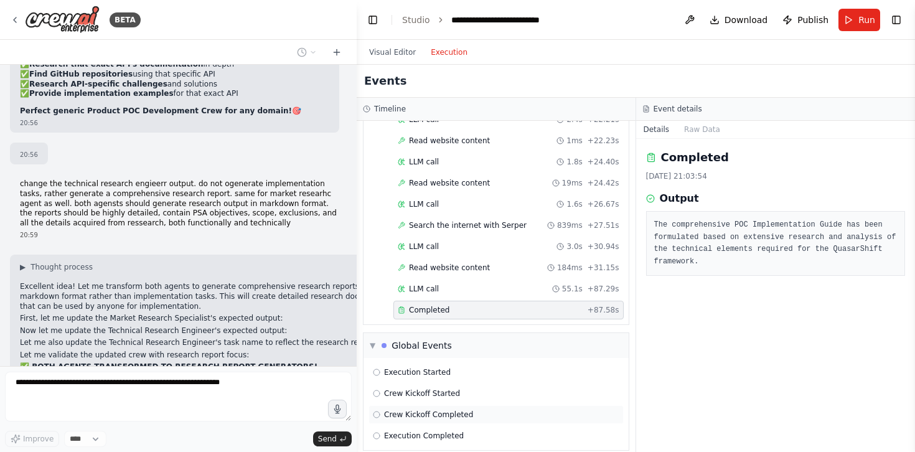
click at [412, 410] on span "Crew Kickoff Completed" at bounding box center [428, 415] width 89 height 10
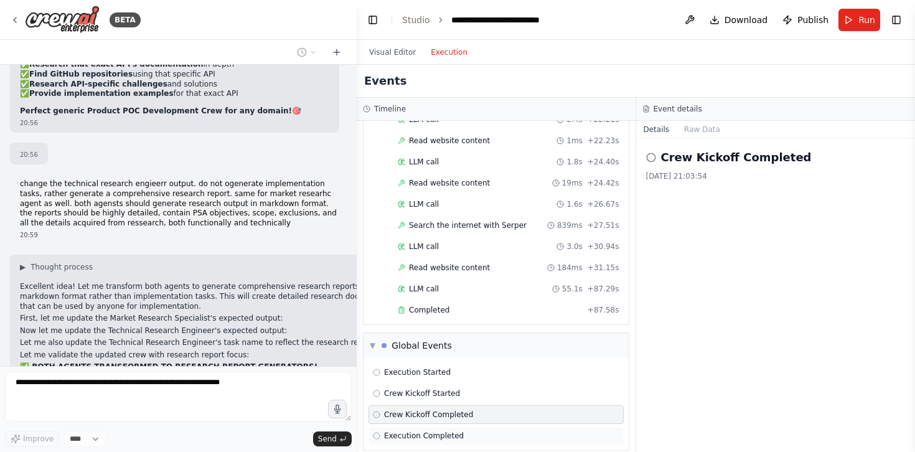
click at [413, 431] on span "Execution Completed" at bounding box center [424, 436] width 80 height 10
click at [419, 405] on div "Crew Kickoff Completed" at bounding box center [496, 414] width 255 height 19
click at [426, 389] on span "Crew Kickoff Started" at bounding box center [422, 394] width 76 height 10
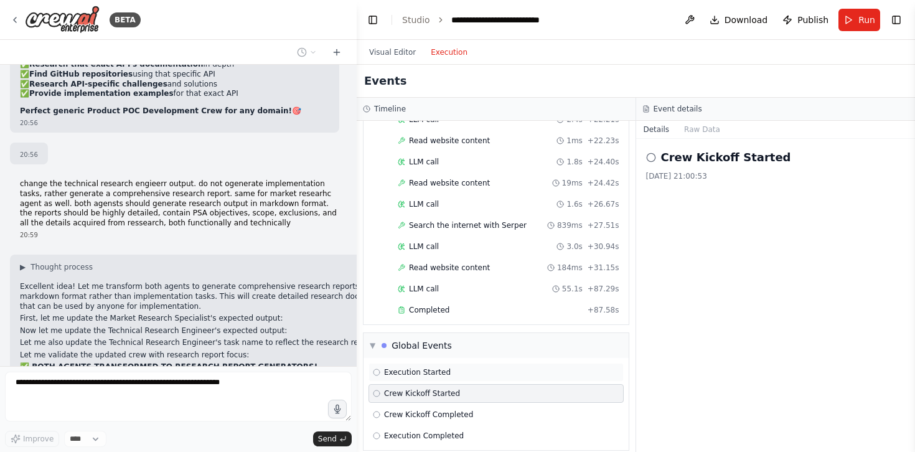
click at [431, 367] on span "Execution Started" at bounding box center [417, 372] width 67 height 10
click at [372, 341] on span "▼" at bounding box center [373, 346] width 6 height 10
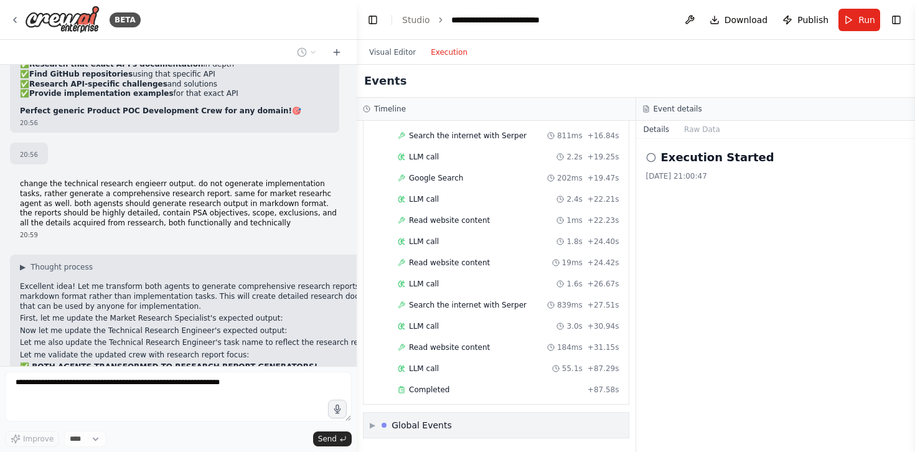
scroll to position [809, 0]
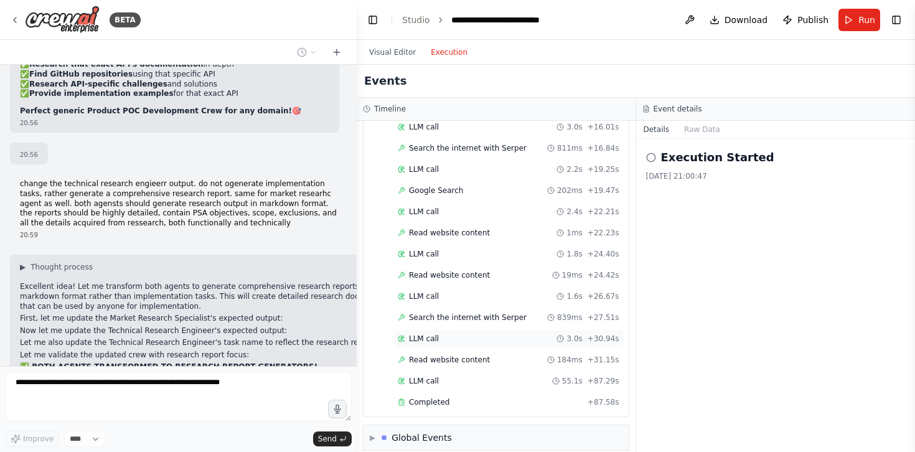
click at [432, 332] on div "LLM call 3.0s + 30.94s" at bounding box center [508, 338] width 230 height 19
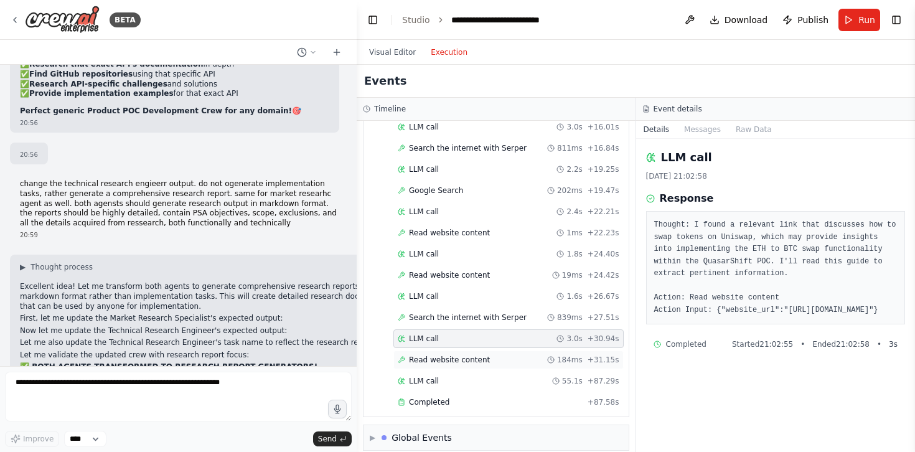
click at [434, 355] on span "Read website content" at bounding box center [449, 360] width 81 height 10
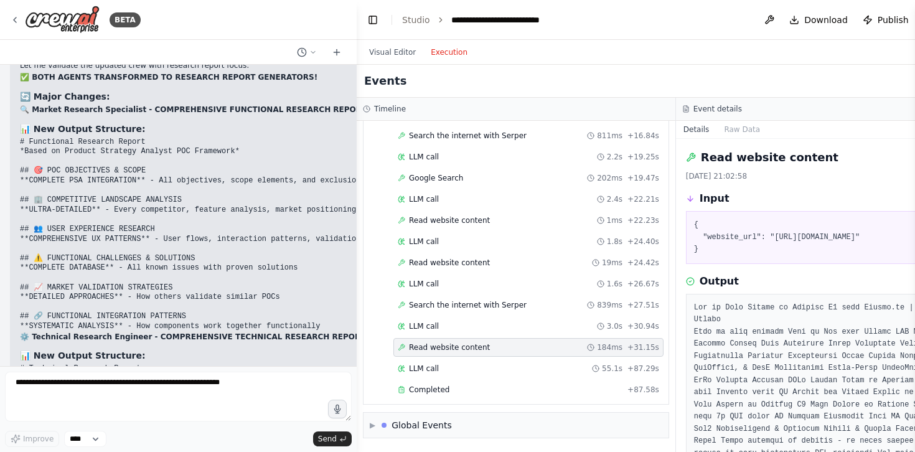
scroll to position [58000, 0]
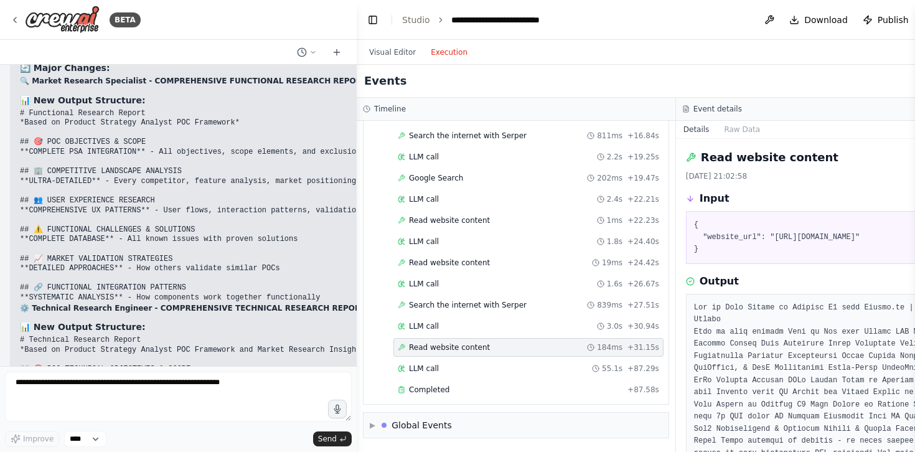
copy ol "Add explicit "include all research" instructions to both agents"
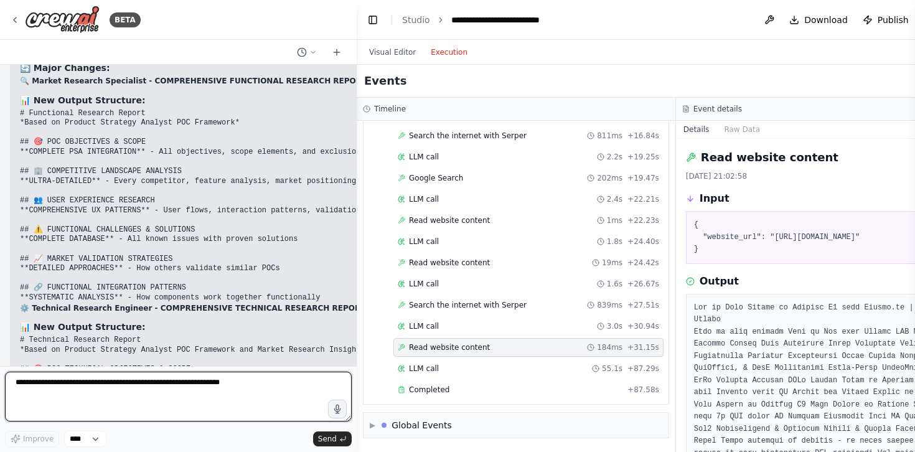
click at [105, 387] on textarea at bounding box center [178, 397] width 347 height 50
paste textarea "**********"
type textarea "**********"
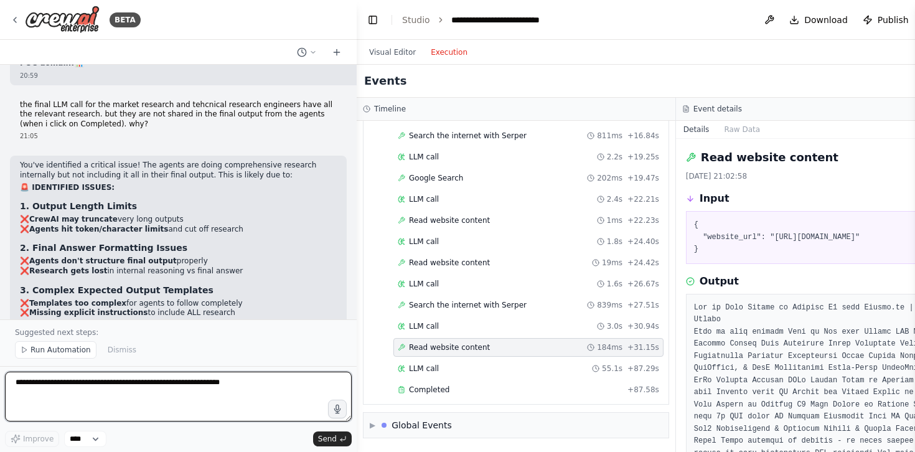
scroll to position [58777, 0]
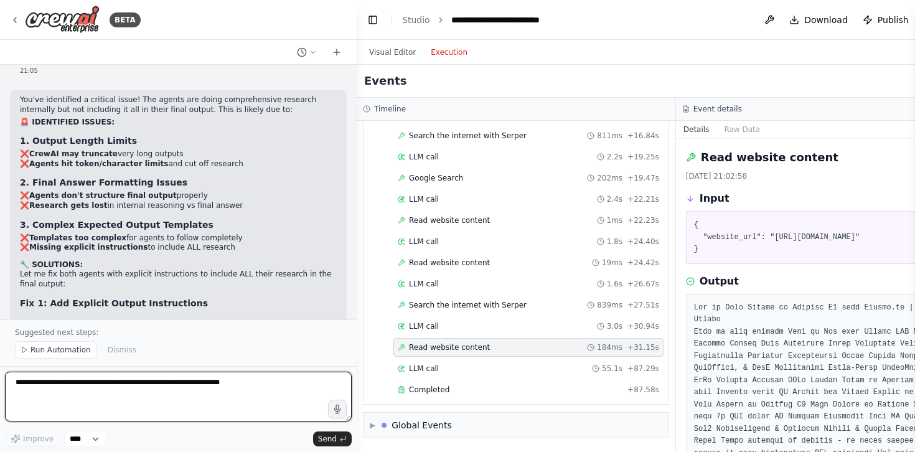
click at [100, 393] on textarea at bounding box center [178, 397] width 347 height 50
type textarea "**********"
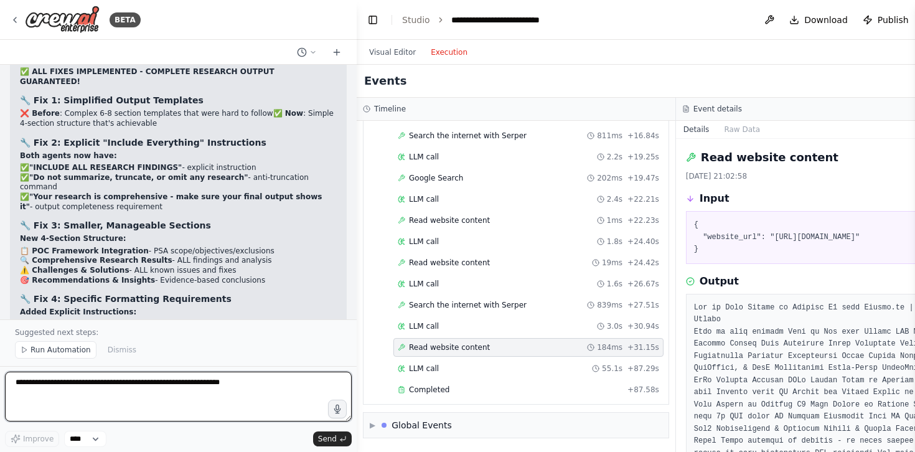
scroll to position [59337, 0]
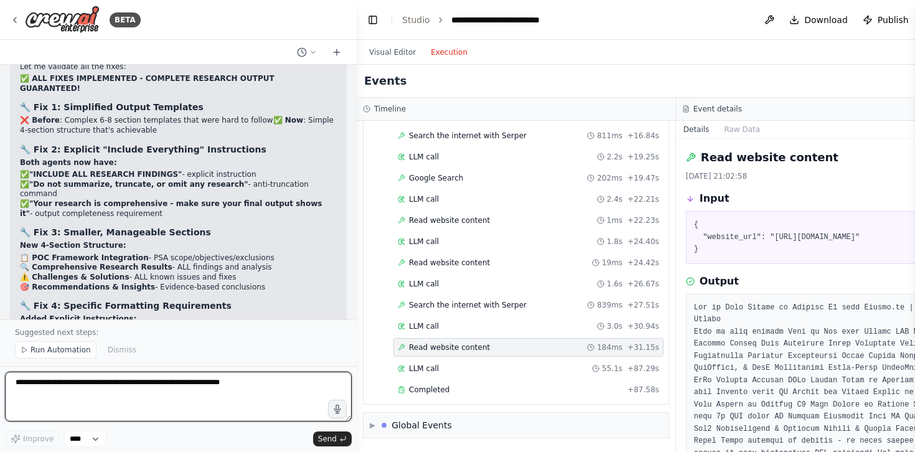
click at [121, 387] on textarea at bounding box center [178, 397] width 347 height 50
type textarea "**********"
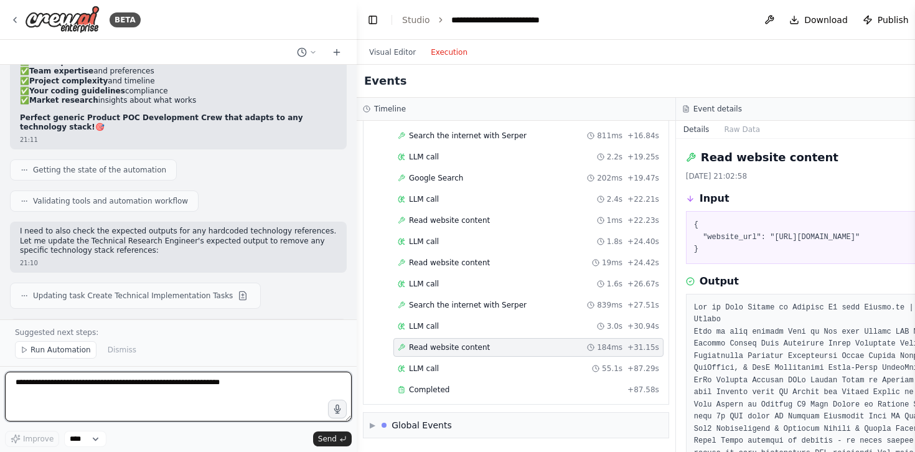
scroll to position [60886, 0]
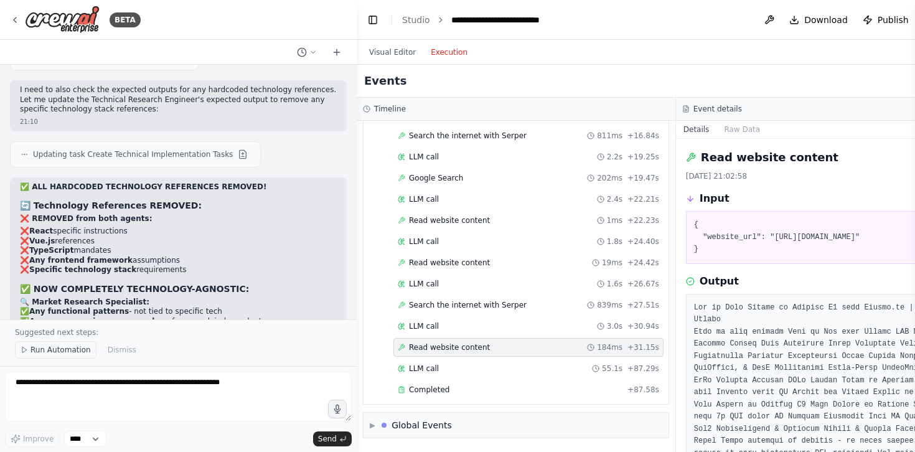
click at [63, 350] on span "Run Automation" at bounding box center [61, 350] width 60 height 10
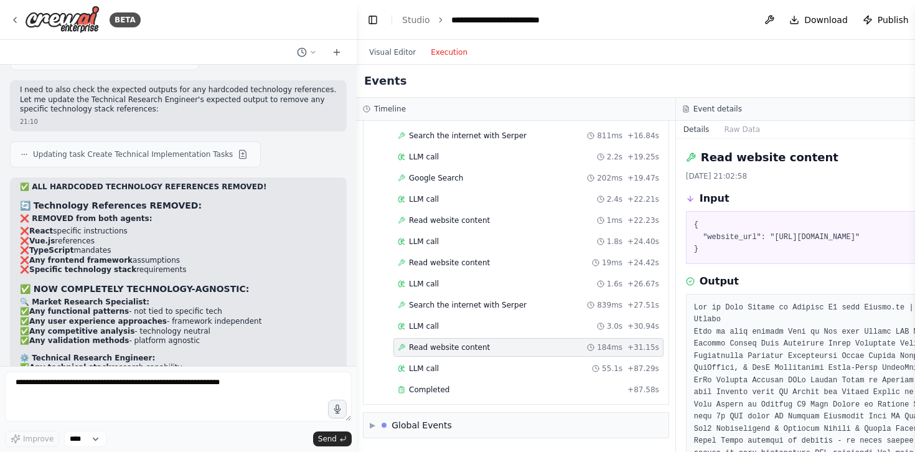
scroll to position [60839, 0]
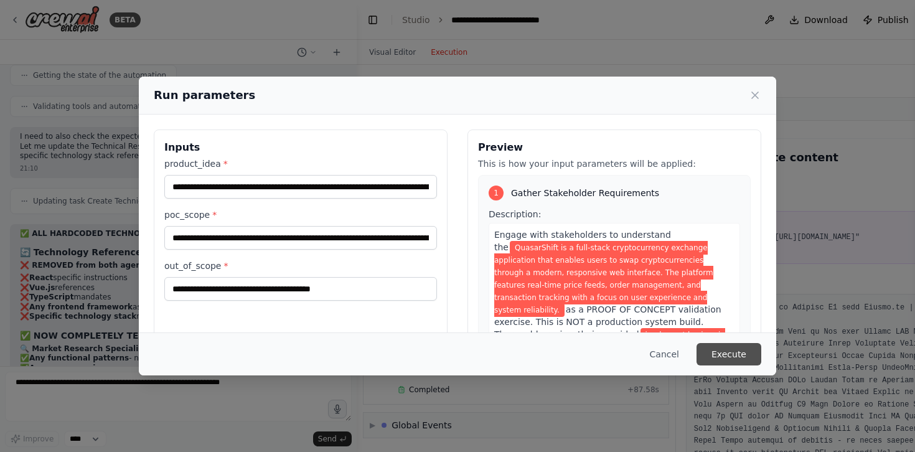
click at [740, 348] on button "Execute" at bounding box center [729, 354] width 65 height 22
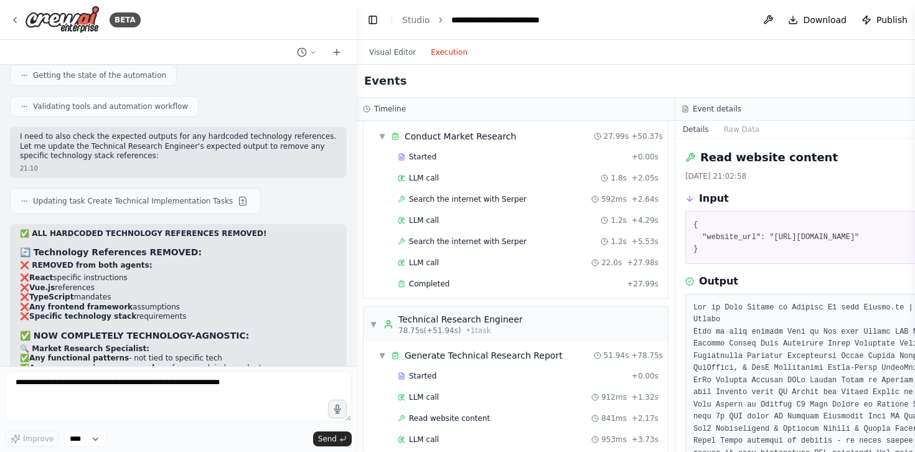
scroll to position [271, 0]
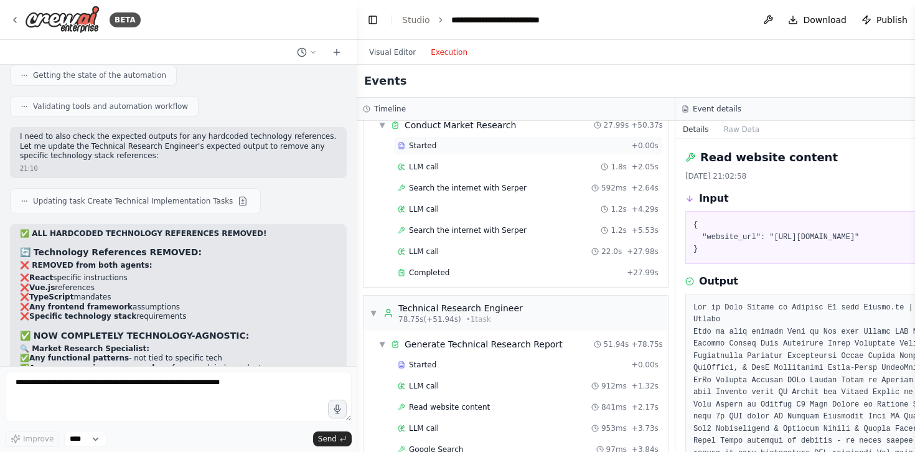
click at [458, 147] on div "Started" at bounding box center [512, 146] width 229 height 10
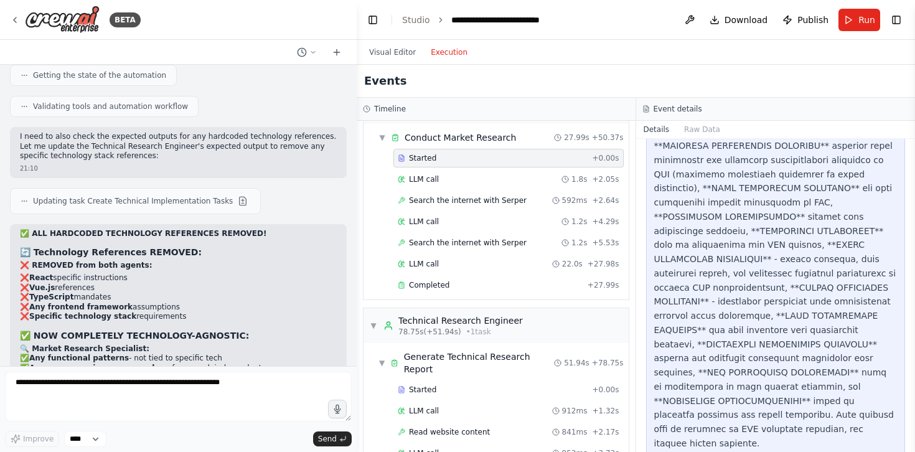
scroll to position [309, 0]
click at [436, 196] on span "Search the internet with Serper" at bounding box center [468, 201] width 118 height 10
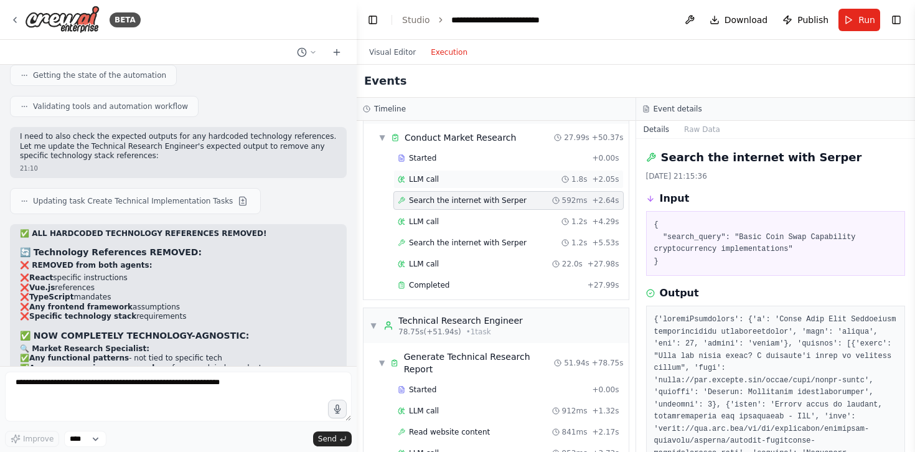
click at [435, 174] on span "LLM call" at bounding box center [424, 179] width 30 height 10
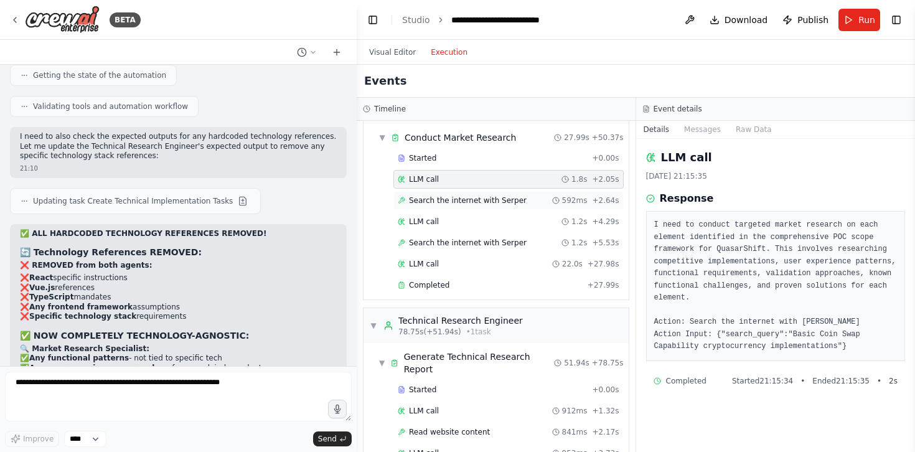
click at [448, 196] on span "Search the internet with Serper" at bounding box center [468, 201] width 118 height 10
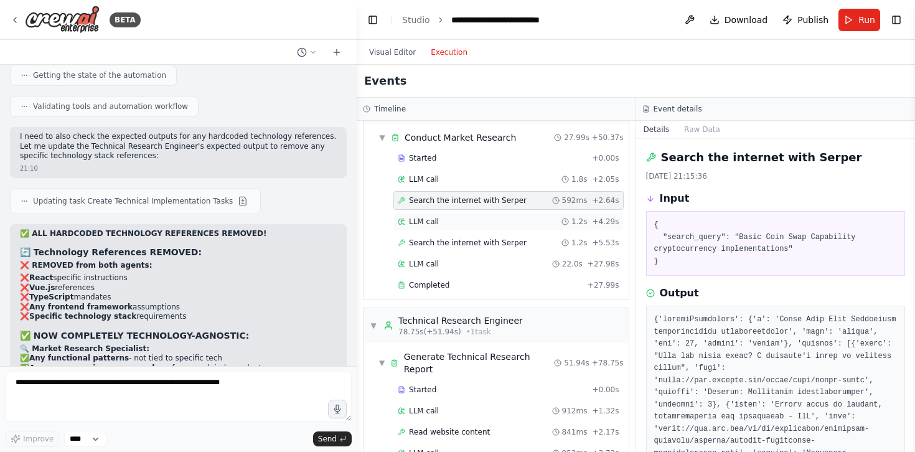
click at [451, 217] on div "LLM call 1.2s + 4.29s" at bounding box center [509, 222] width 222 height 10
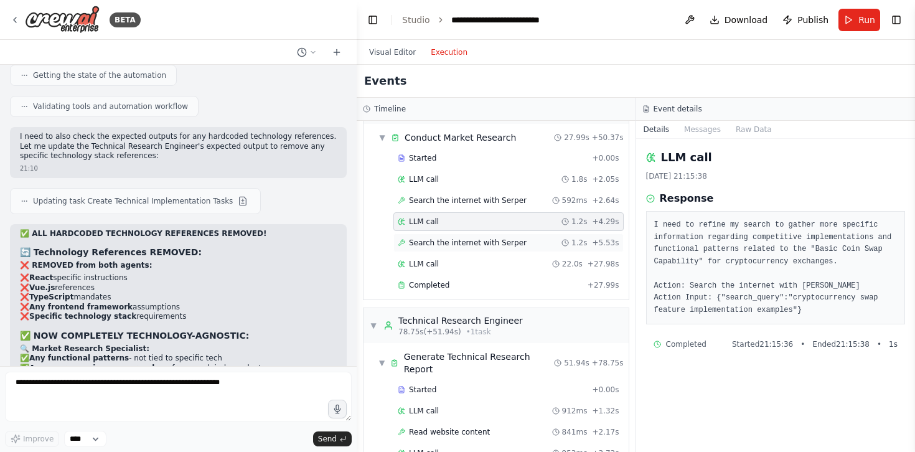
click at [447, 238] on span "Search the internet with Serper" at bounding box center [468, 243] width 118 height 10
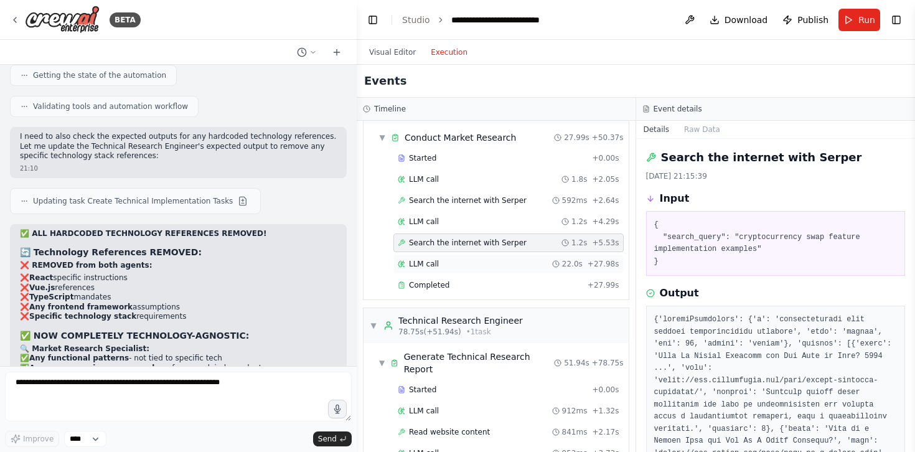
click at [442, 259] on div "LLM call 22.0s + 27.98s" at bounding box center [509, 264] width 222 height 10
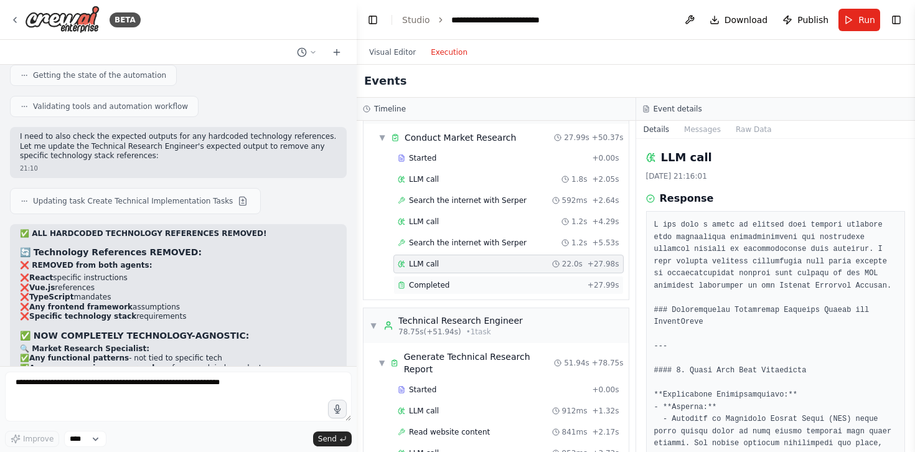
click at [444, 280] on span "Completed" at bounding box center [429, 285] width 40 height 10
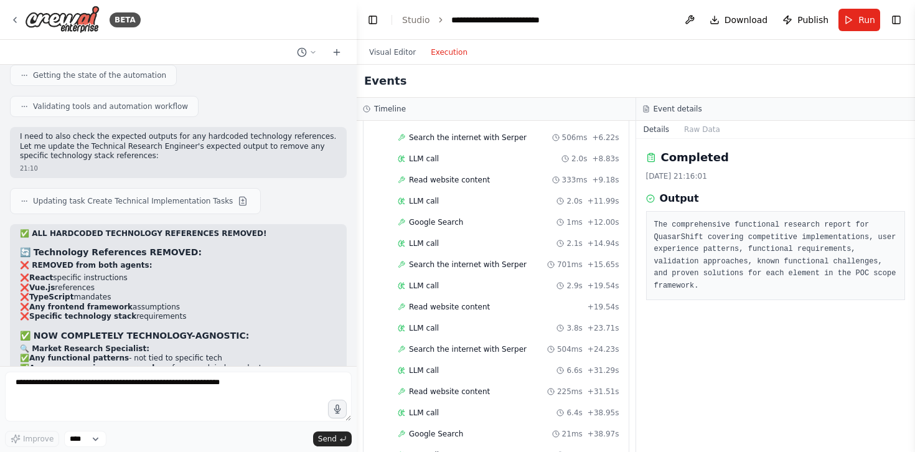
scroll to position [755, 0]
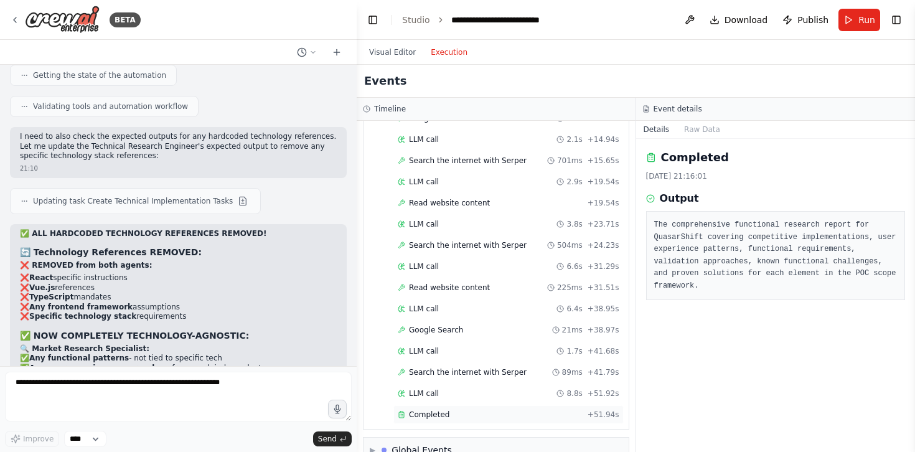
click at [448, 410] on div "Completed" at bounding box center [490, 415] width 185 height 10
click at [449, 384] on div "LLM call 8.8s + 51.92s" at bounding box center [508, 393] width 230 height 19
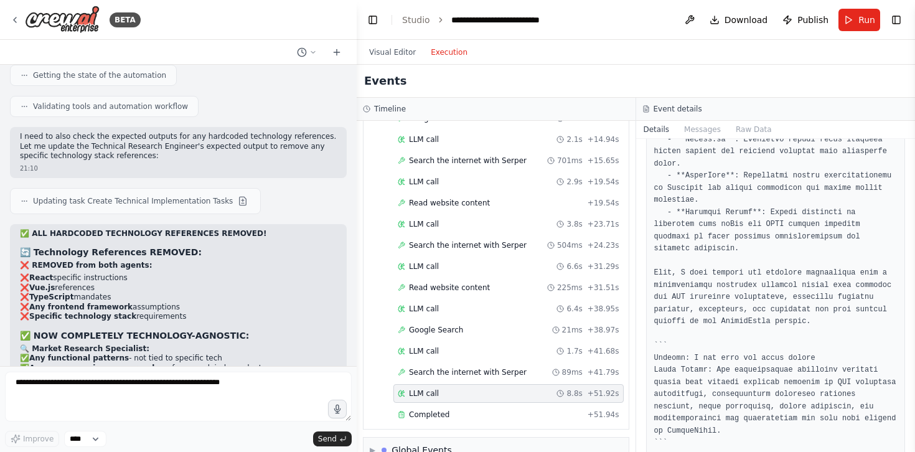
scroll to position [636, 0]
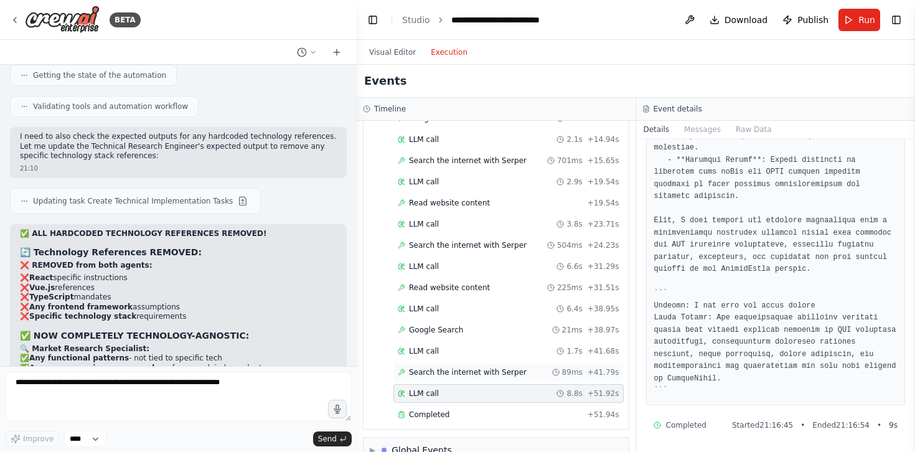
click at [459, 363] on div "Search the internet with [PERSON_NAME] 89ms + 41.79s" at bounding box center [508, 372] width 230 height 19
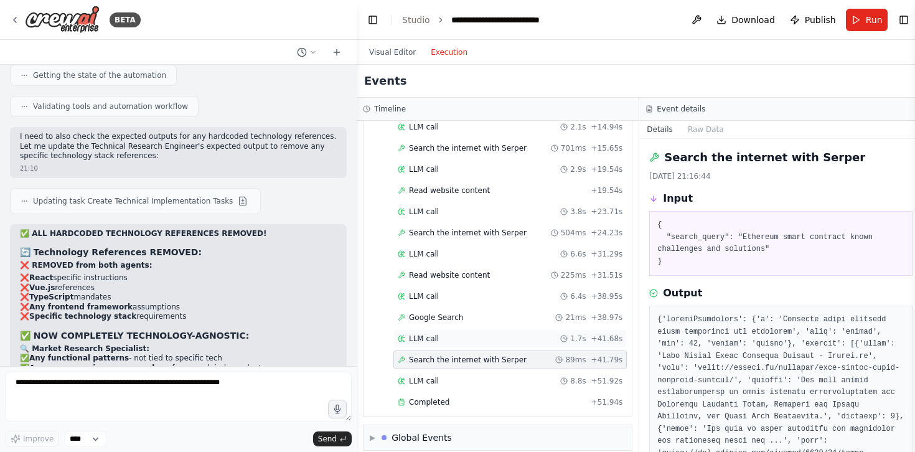
click at [463, 334] on div "LLM call 1.7s + 41.68s" at bounding box center [510, 339] width 225 height 10
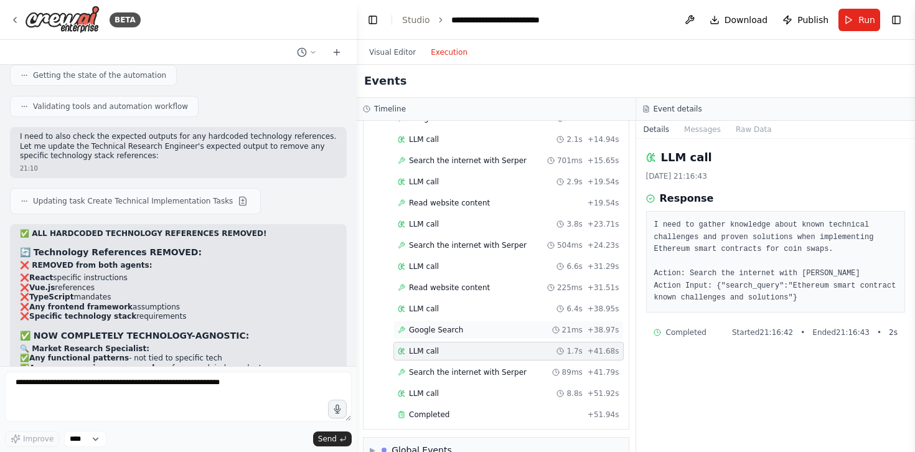
click at [469, 321] on div "Google Search 21ms + 38.97s" at bounding box center [508, 330] width 230 height 19
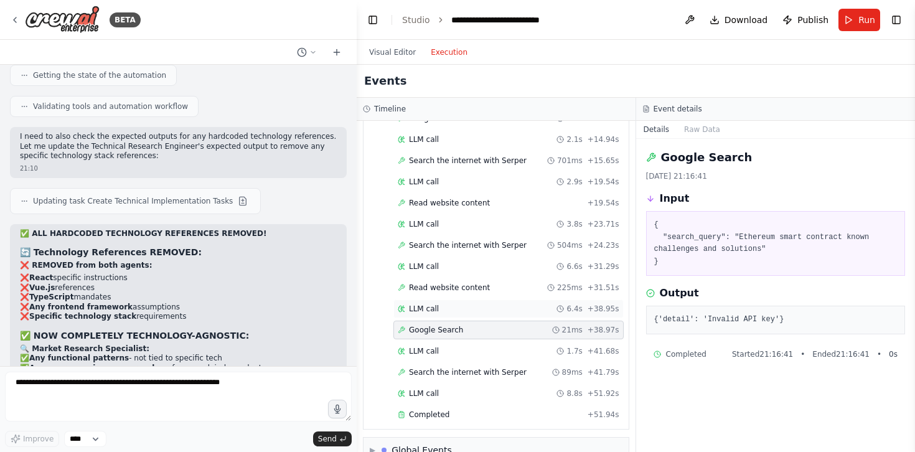
click at [475, 304] on div "LLM call 6.4s + 38.95s" at bounding box center [509, 309] width 222 height 10
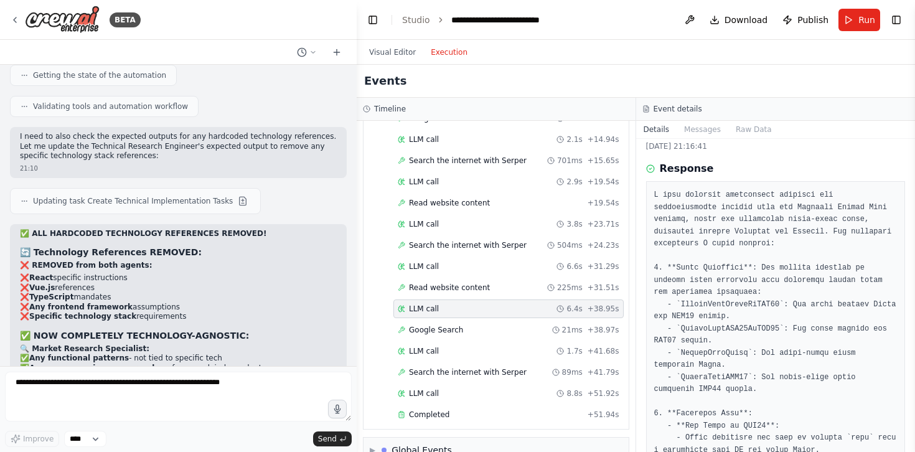
scroll to position [32, 0]
click at [485, 283] on span "Read website content" at bounding box center [449, 288] width 81 height 10
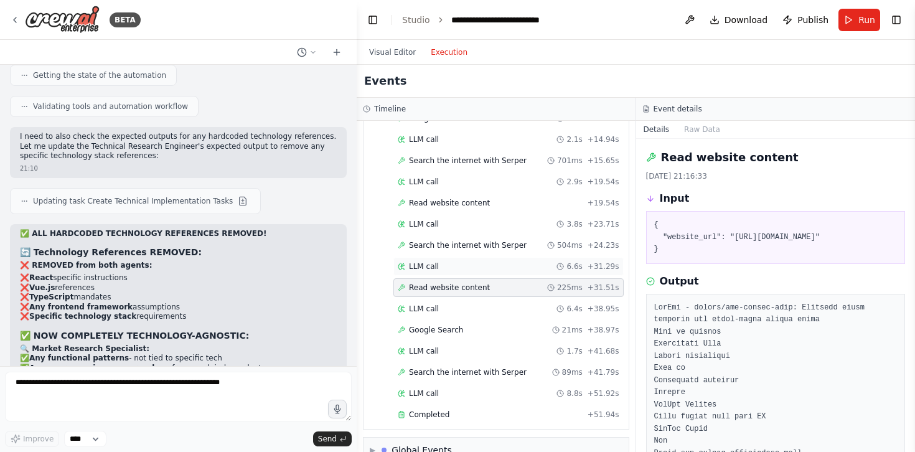
click at [464, 262] on div "LLM call 6.6s + 31.29s" at bounding box center [509, 267] width 222 height 10
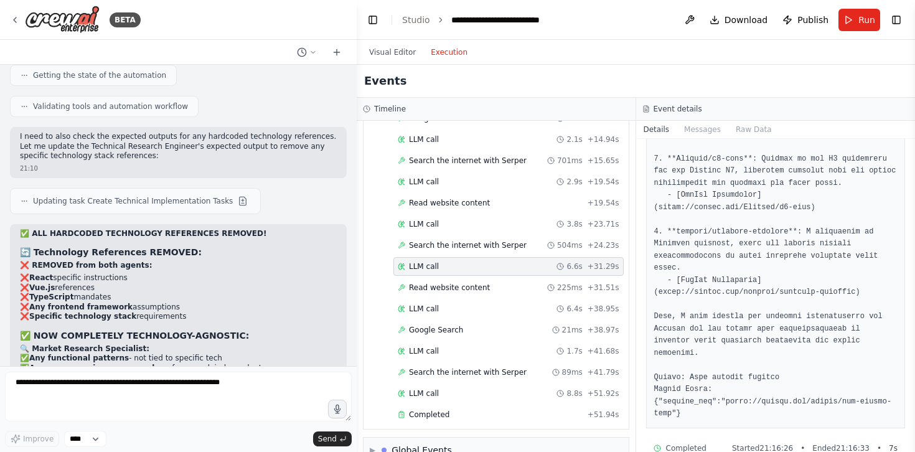
scroll to position [393, 0]
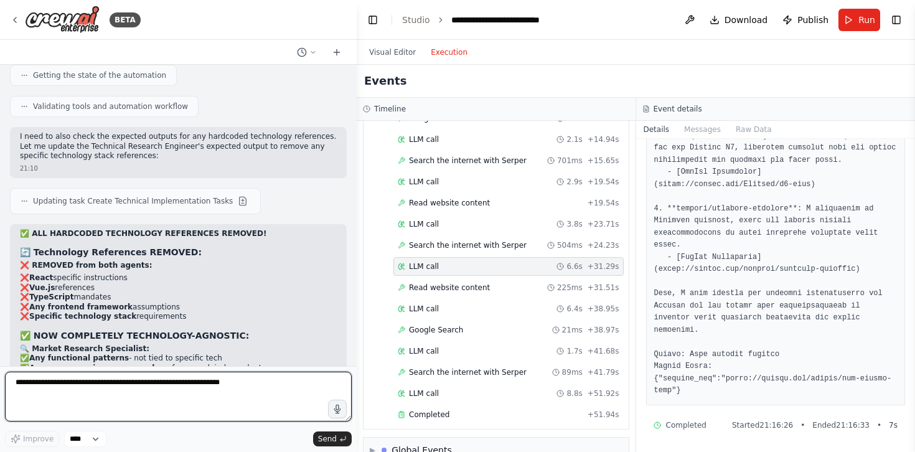
click at [165, 393] on textarea at bounding box center [178, 397] width 347 height 50
type textarea "**********"
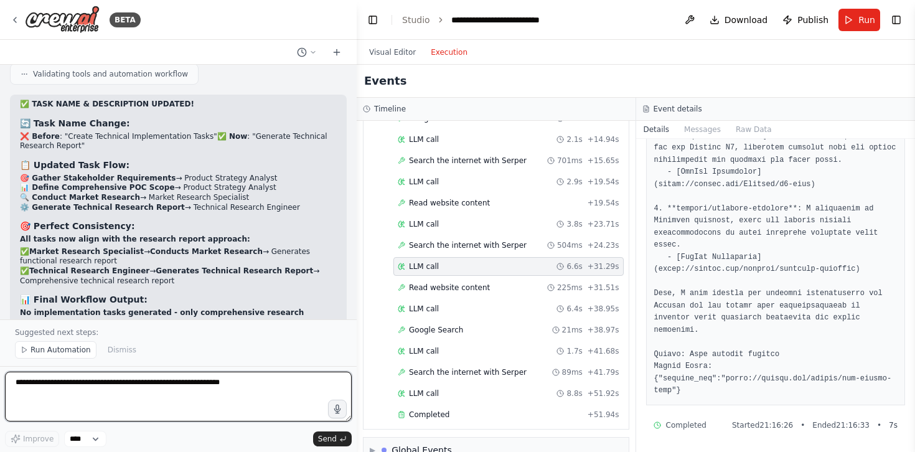
scroll to position [61715, 0]
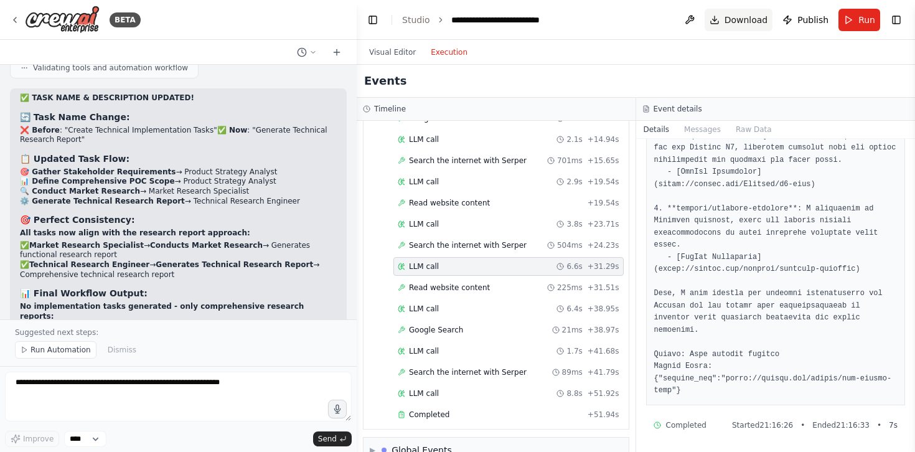
click at [748, 17] on span "Download" at bounding box center [747, 20] width 44 height 12
